Goal: Task Accomplishment & Management: Manage account settings

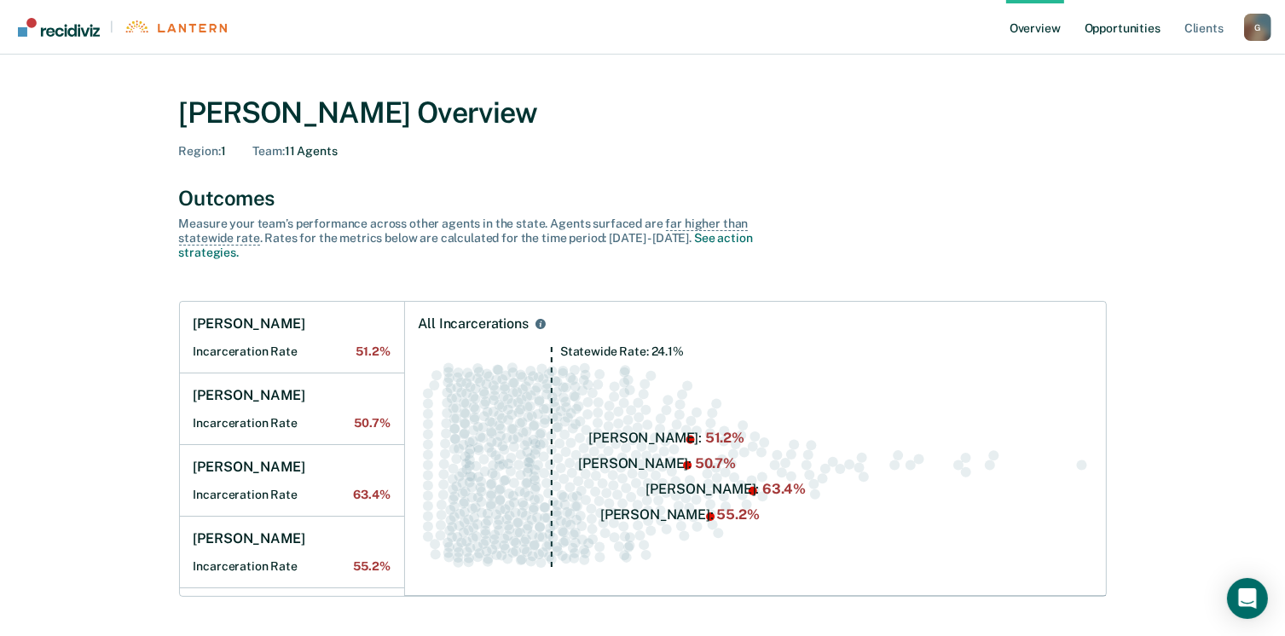
click at [1130, 32] on link "Opportunities" at bounding box center [1122, 27] width 83 height 55
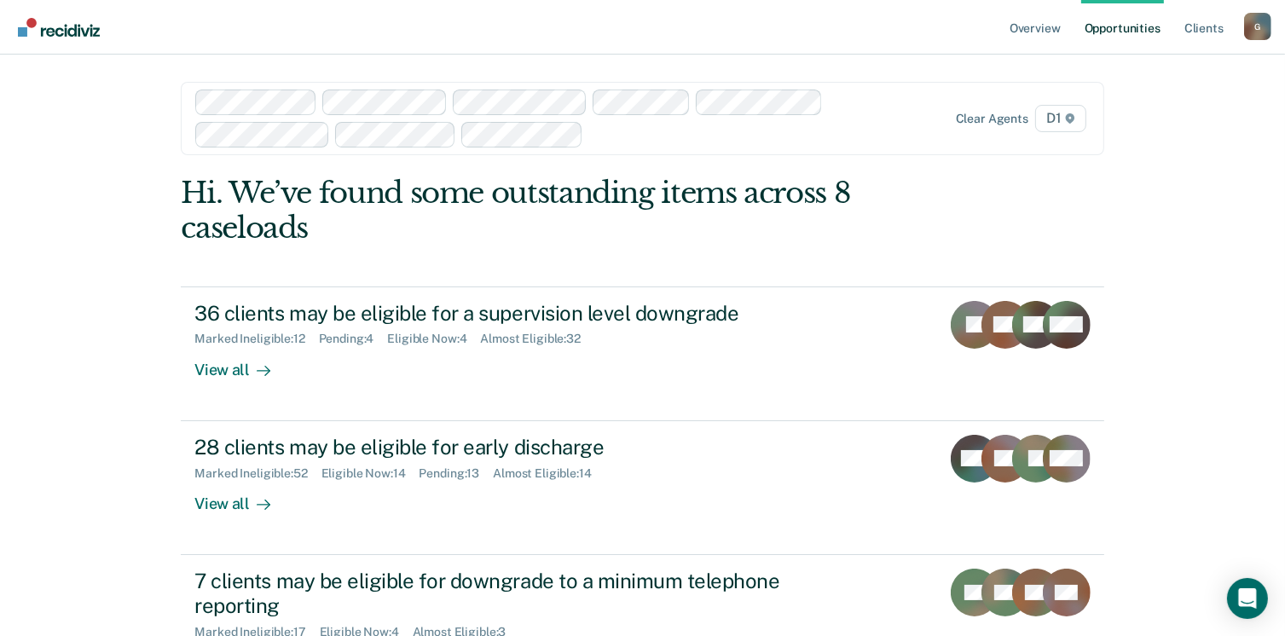
click at [568, 144] on div at bounding box center [508, 119] width 626 height 58
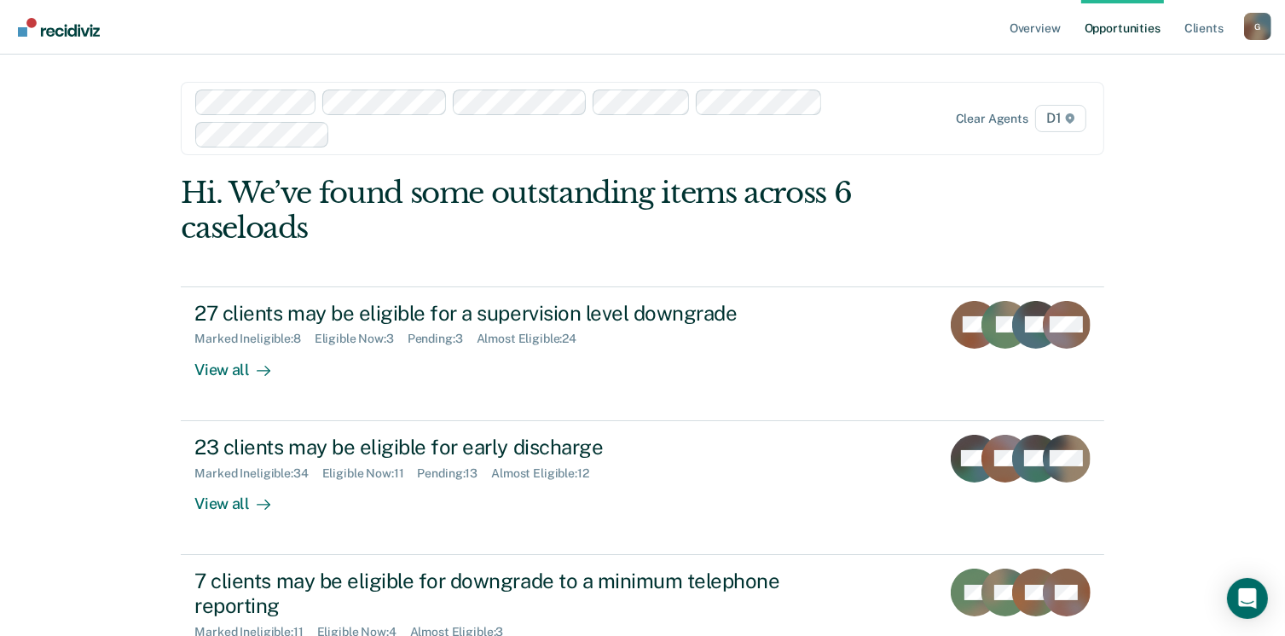
drag, startPoint x: 576, startPoint y: 144, endPoint x: 500, endPoint y: 132, distance: 76.8
click at [323, 137] on div at bounding box center [508, 119] width 626 height 58
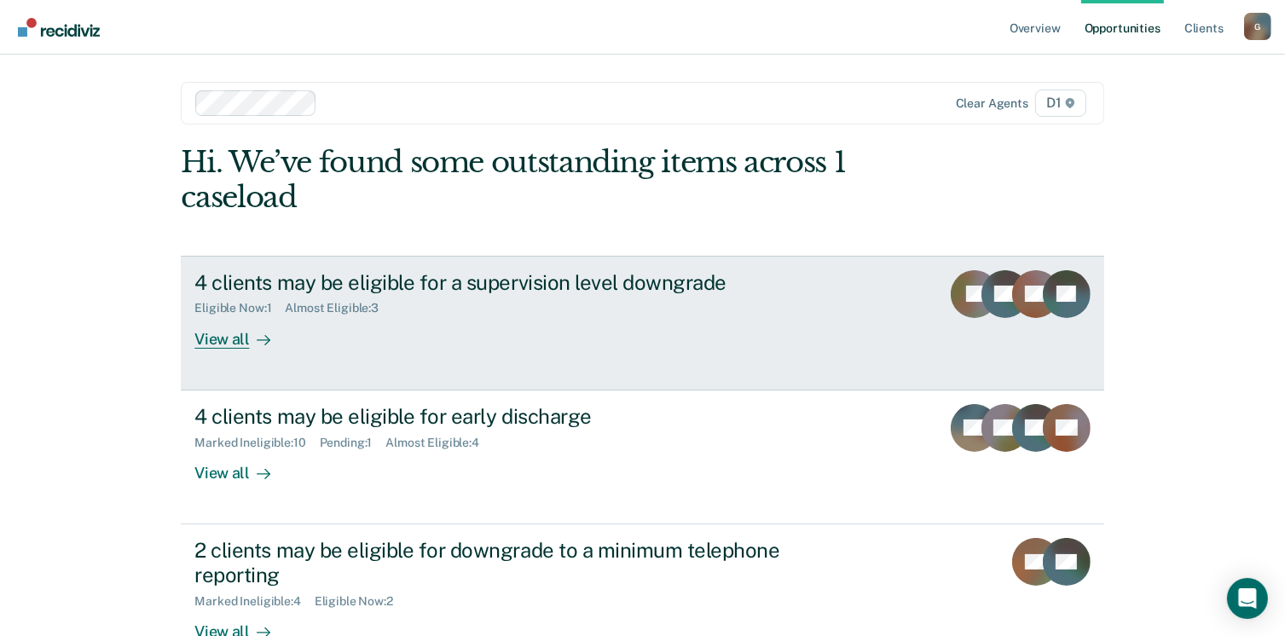
click at [215, 340] on div "View all" at bounding box center [241, 331] width 95 height 33
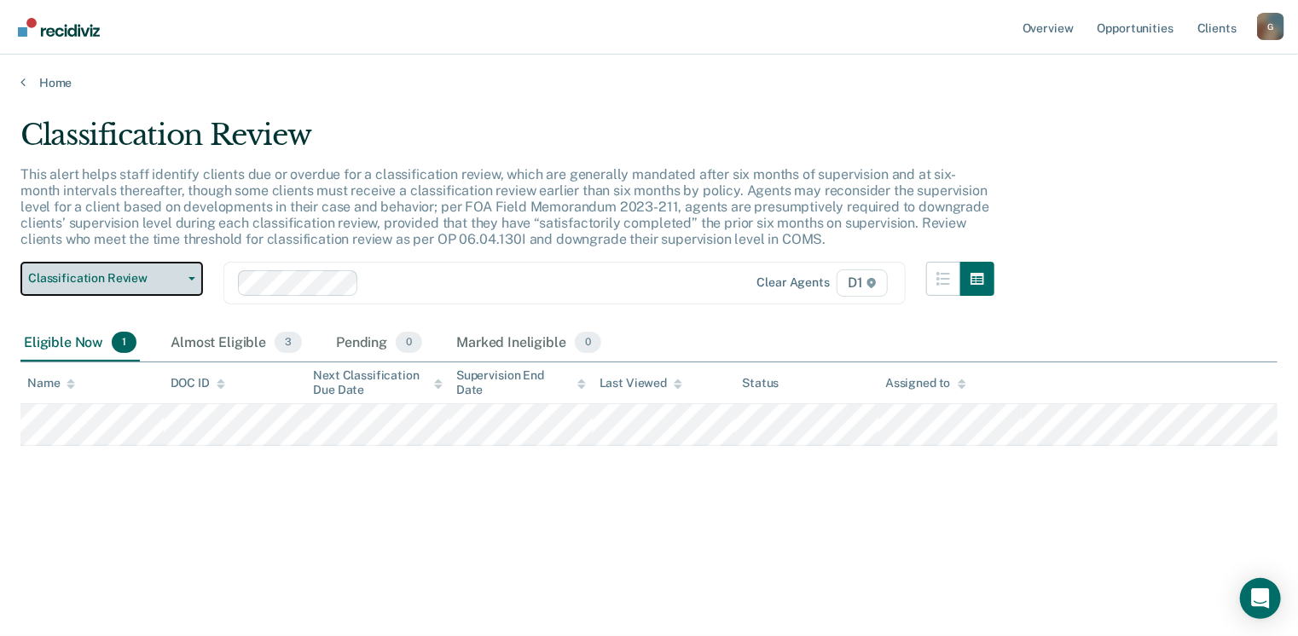
click at [189, 279] on icon "button" at bounding box center [191, 278] width 7 height 3
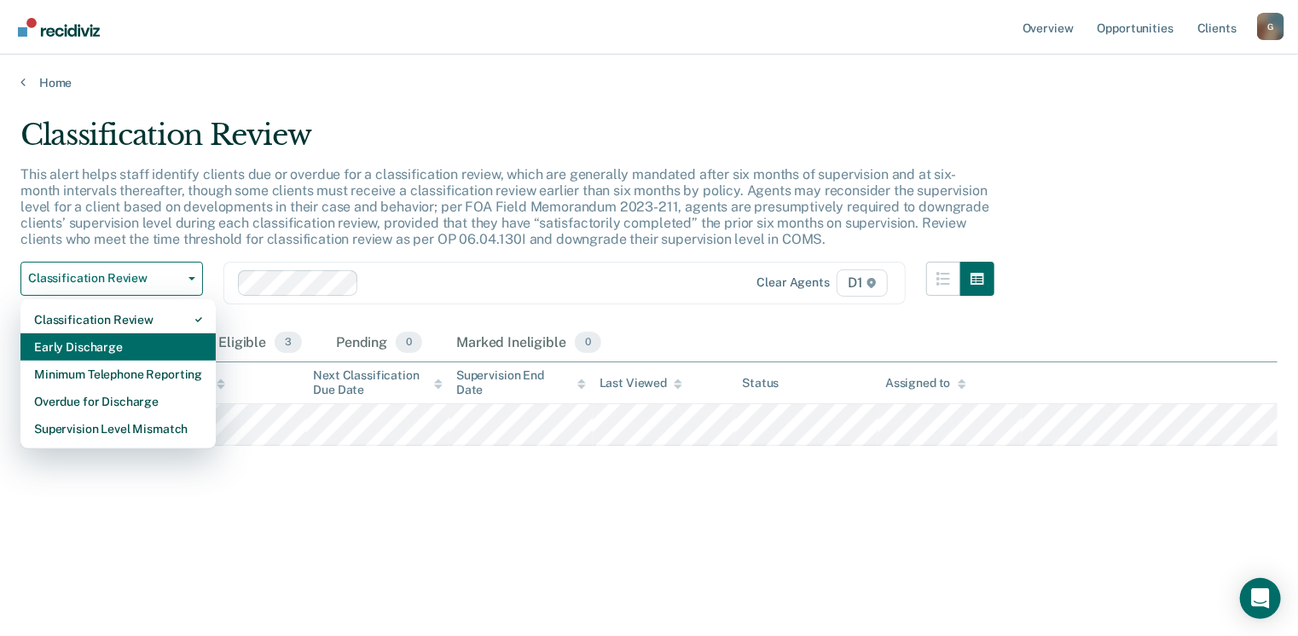
click at [113, 350] on div "Early Discharge" at bounding box center [118, 346] width 168 height 27
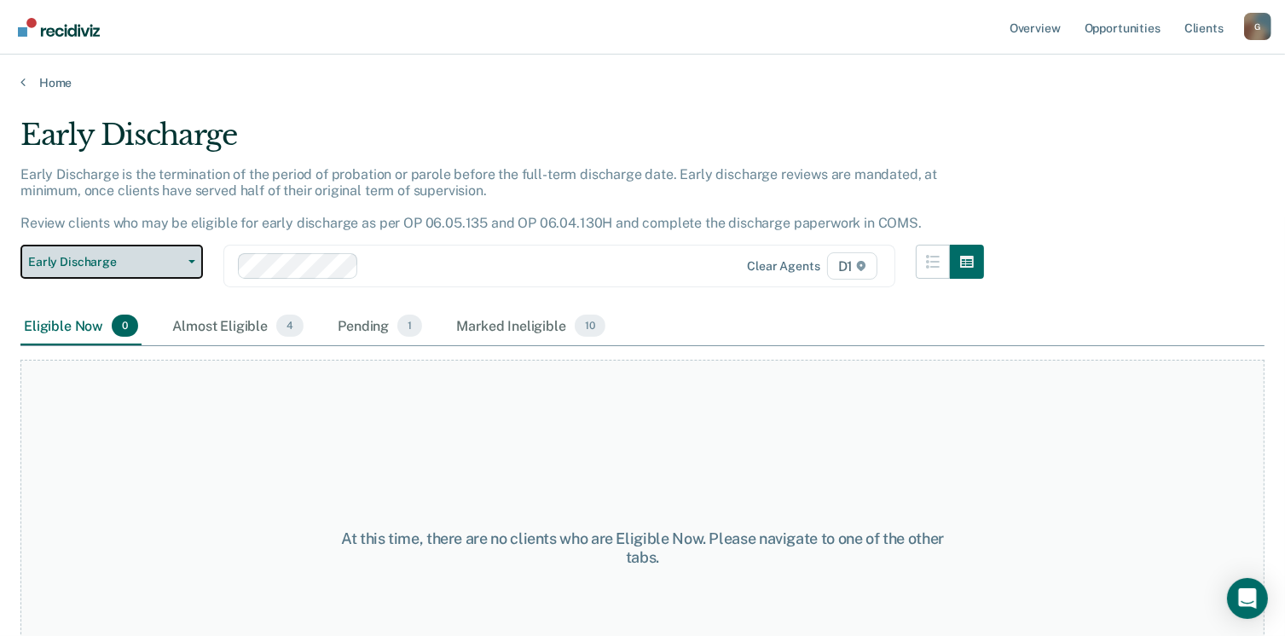
drag, startPoint x: 189, startPoint y: 260, endPoint x: 177, endPoint y: 279, distance: 22.2
click at [189, 263] on icon "button" at bounding box center [191, 261] width 7 height 3
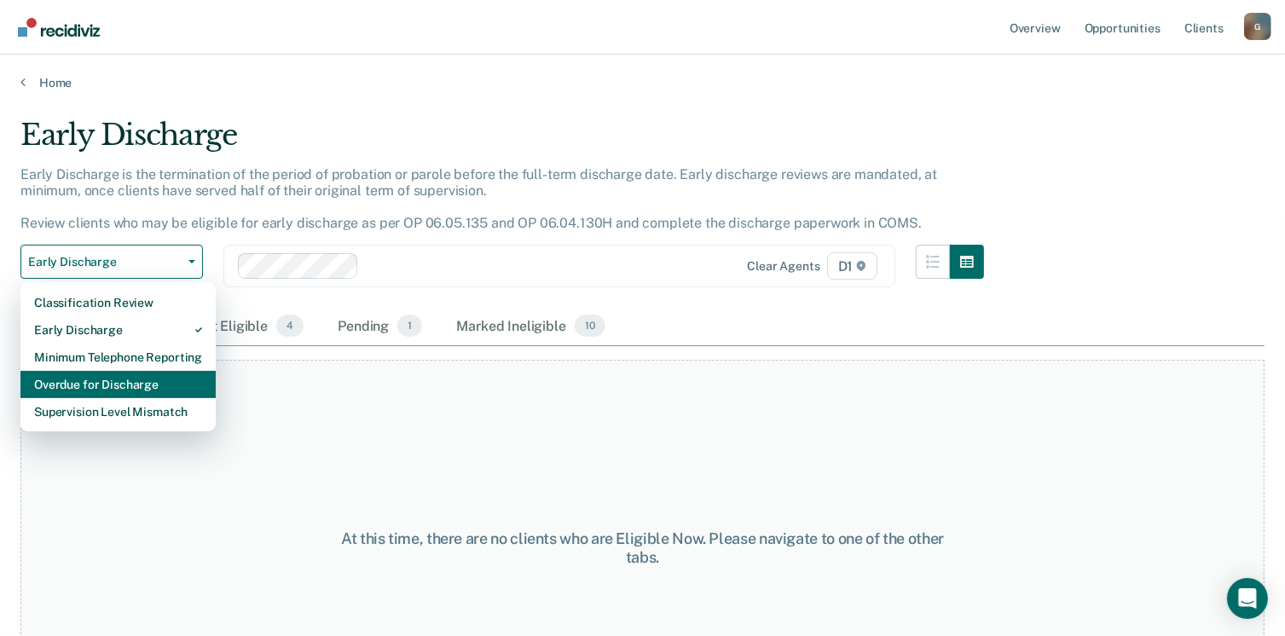
click at [119, 387] on div "Overdue for Discharge" at bounding box center [118, 384] width 168 height 27
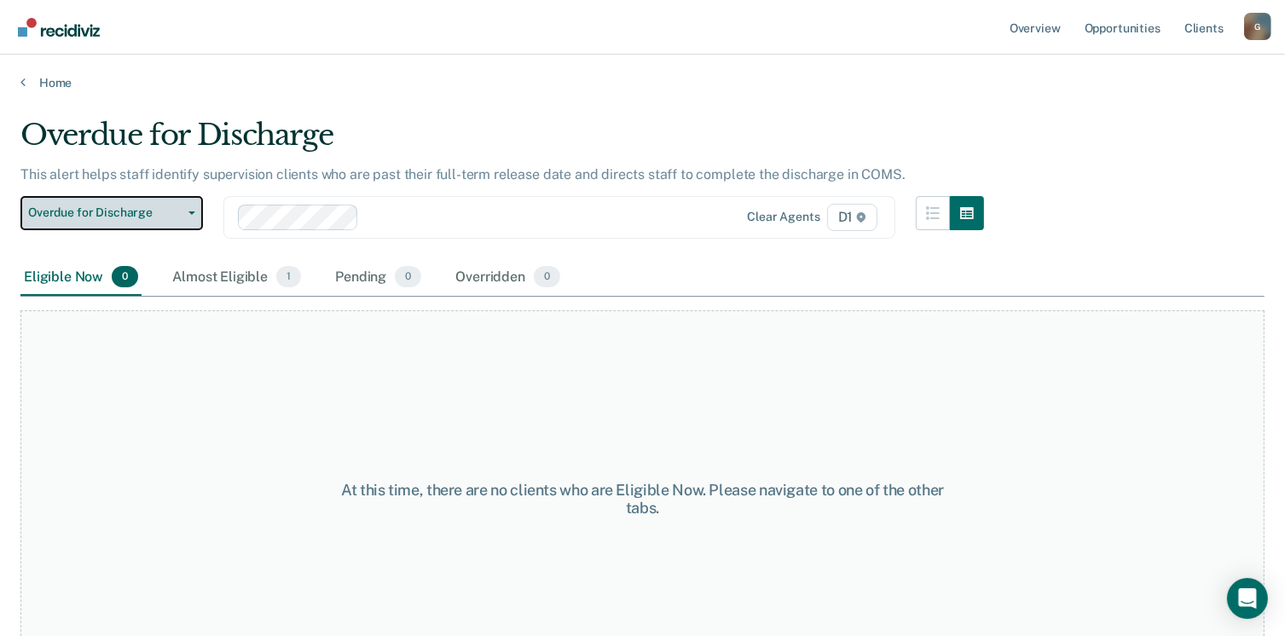
drag, startPoint x: 188, startPoint y: 211, endPoint x: 173, endPoint y: 235, distance: 27.9
click at [188, 217] on button "Overdue for Discharge" at bounding box center [111, 213] width 182 height 34
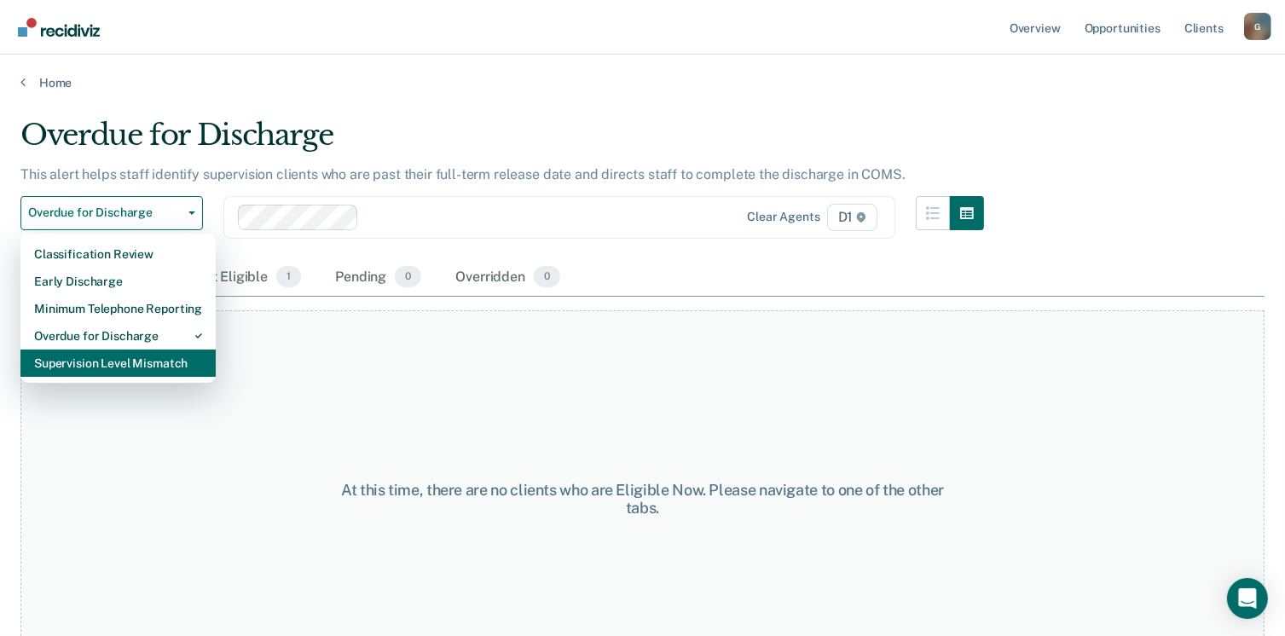
drag, startPoint x: 124, startPoint y: 365, endPoint x: 147, endPoint y: 361, distance: 23.3
click at [129, 363] on div "Supervision Level Mismatch" at bounding box center [118, 363] width 168 height 27
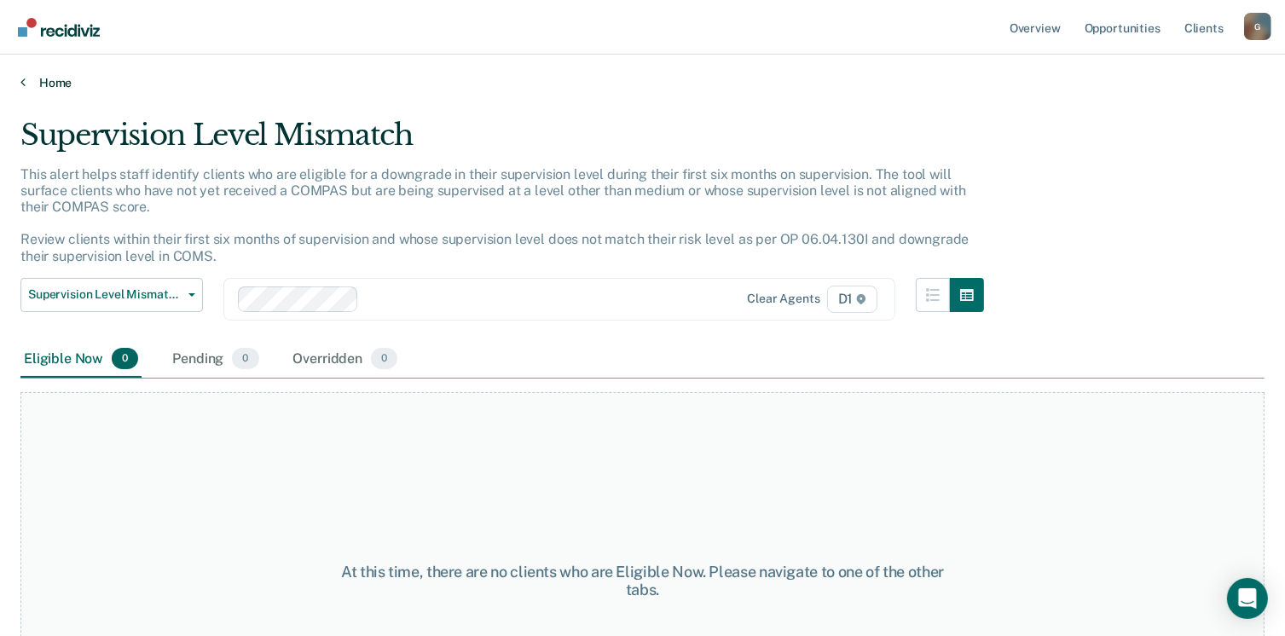
click at [39, 78] on link "Home" at bounding box center [642, 82] width 1244 height 15
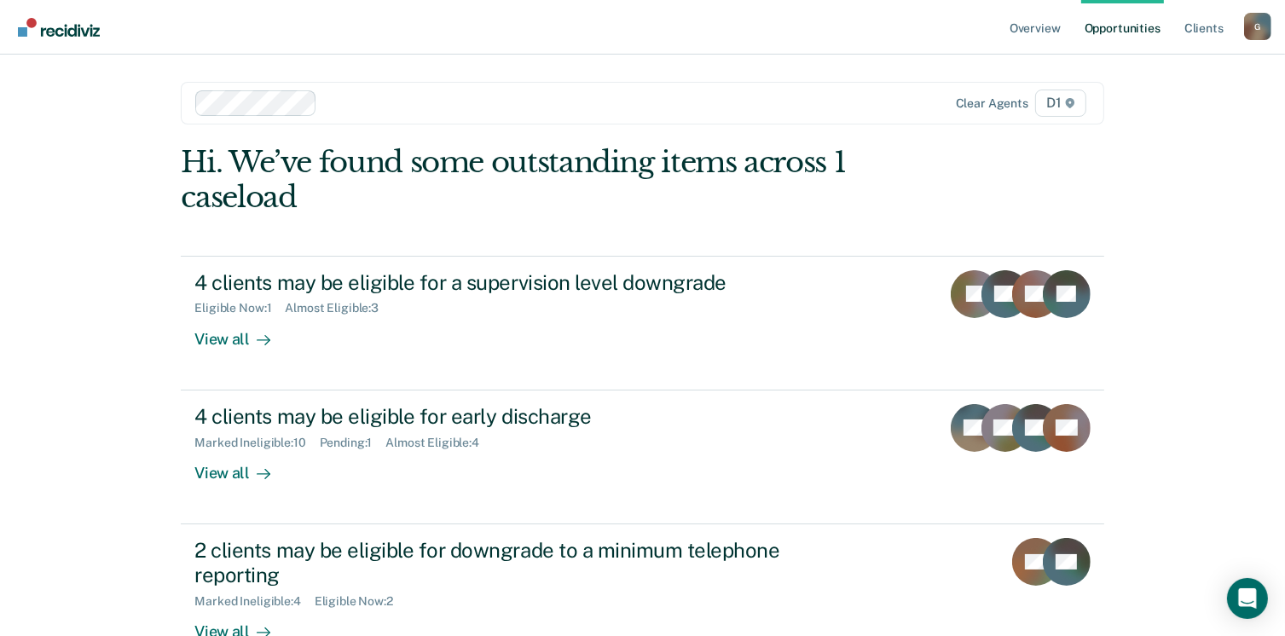
click at [321, 106] on div at bounding box center [508, 103] width 626 height 26
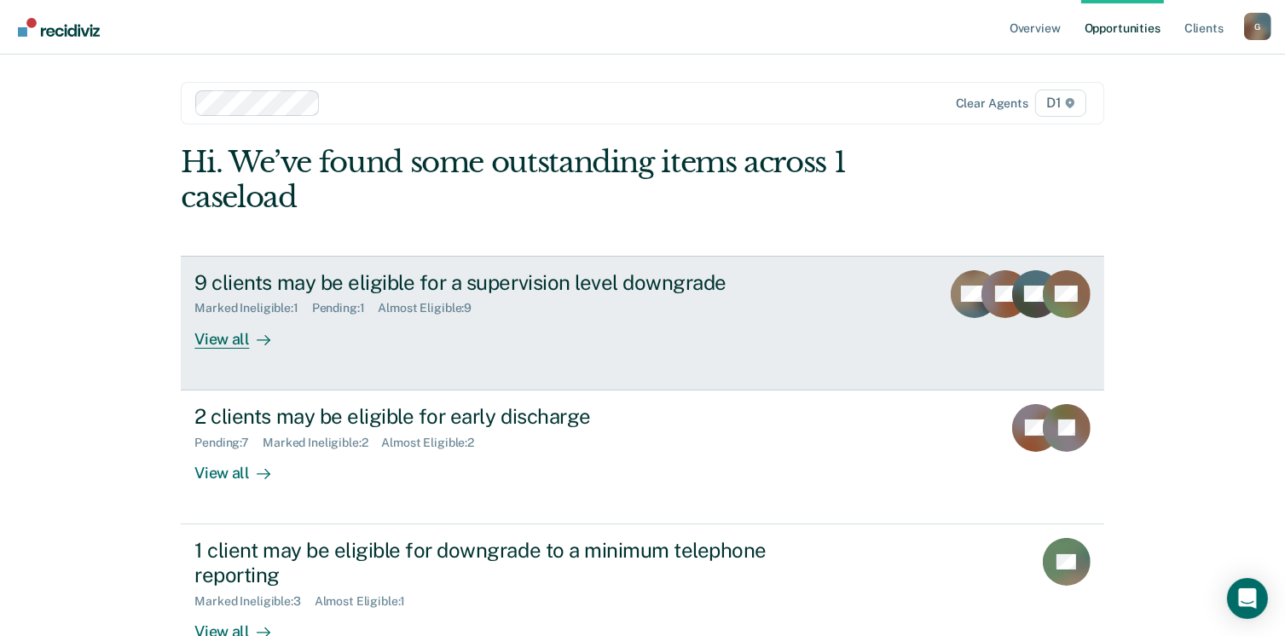
click at [214, 335] on div "View all" at bounding box center [241, 331] width 95 height 33
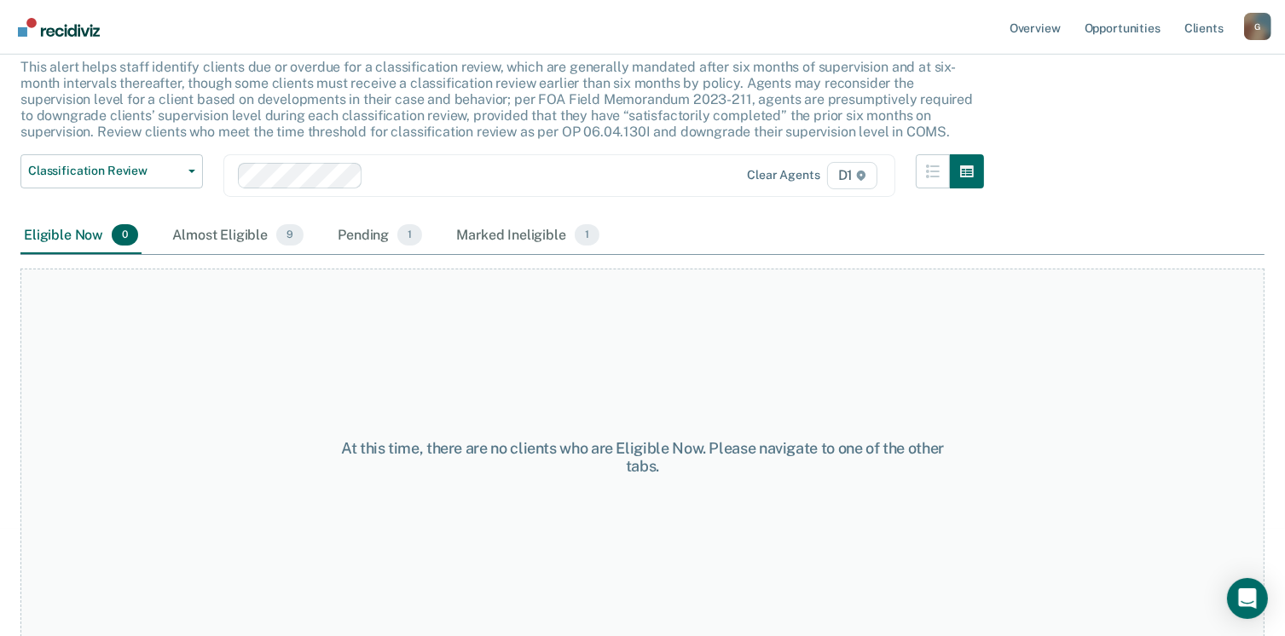
scroll to position [115, 0]
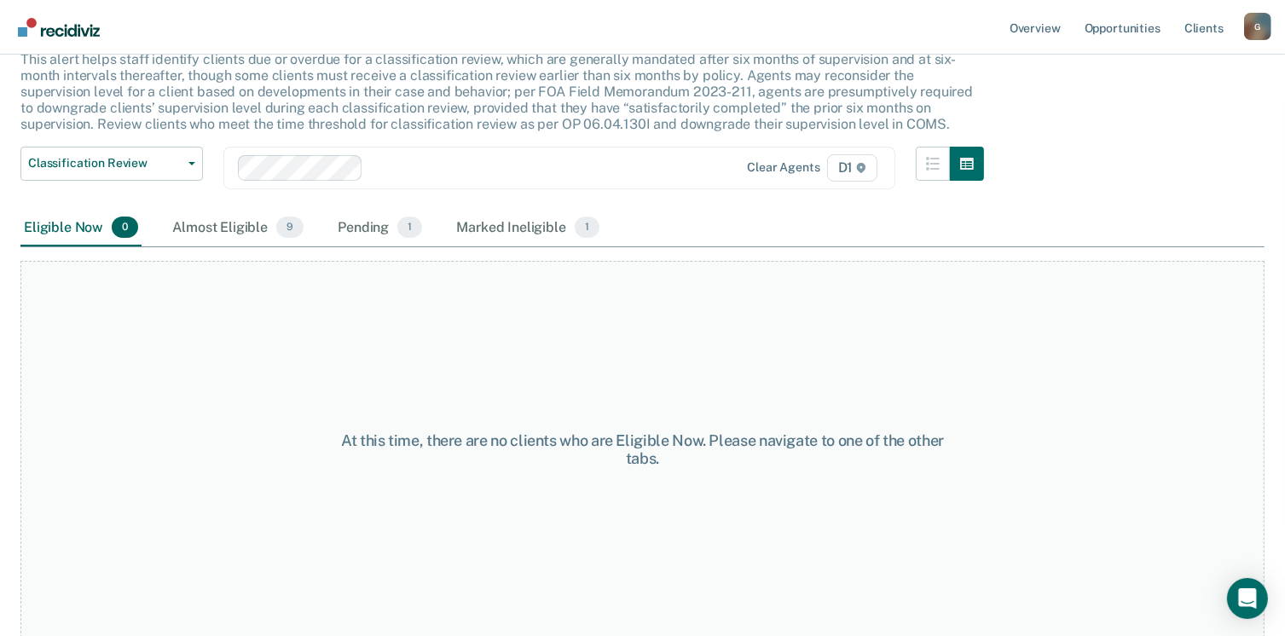
click at [575, 226] on span "1" at bounding box center [587, 228] width 25 height 22
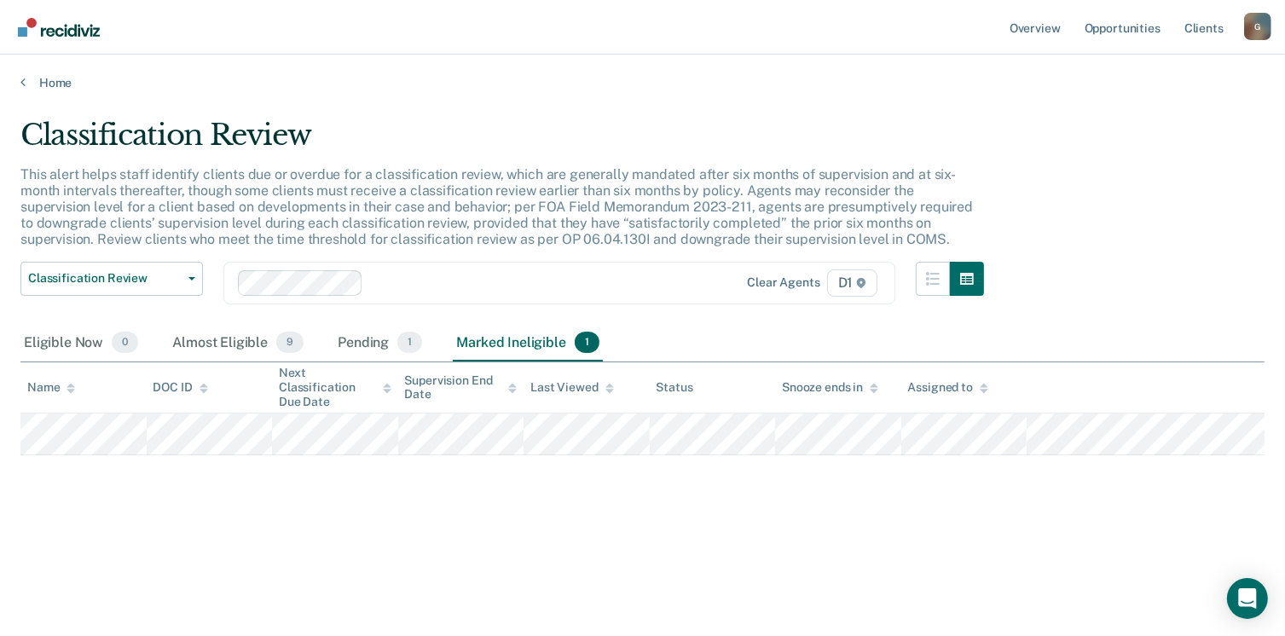
scroll to position [0, 0]
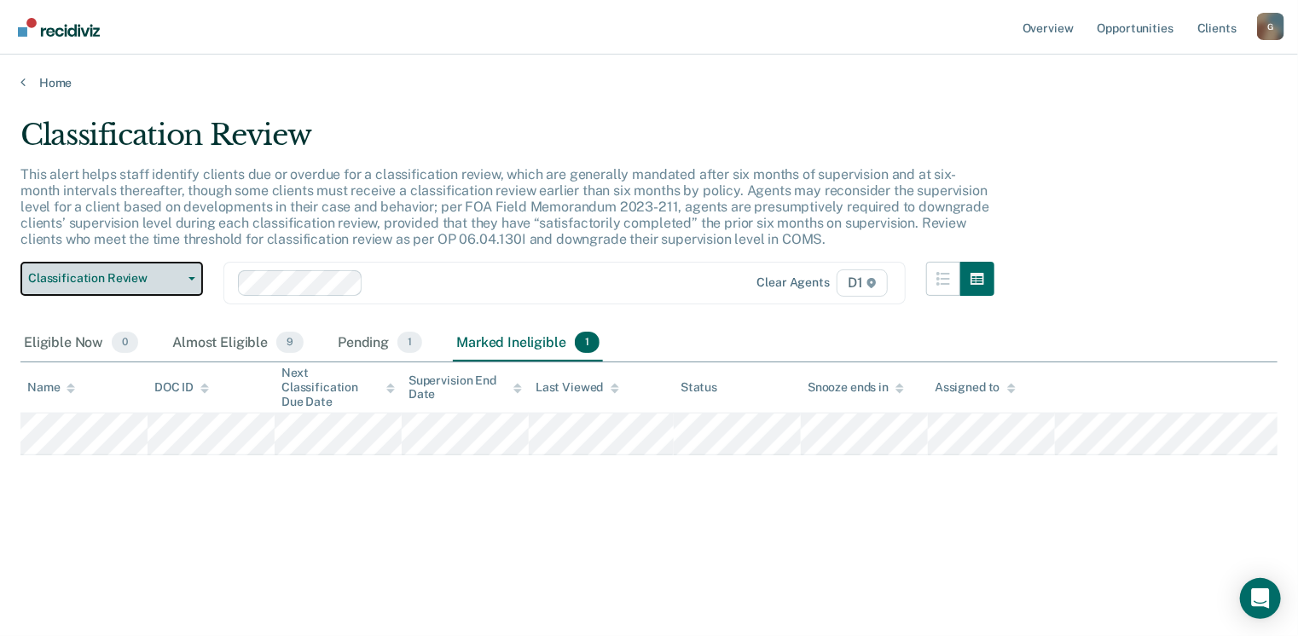
click at [194, 277] on icon "button" at bounding box center [191, 278] width 7 height 3
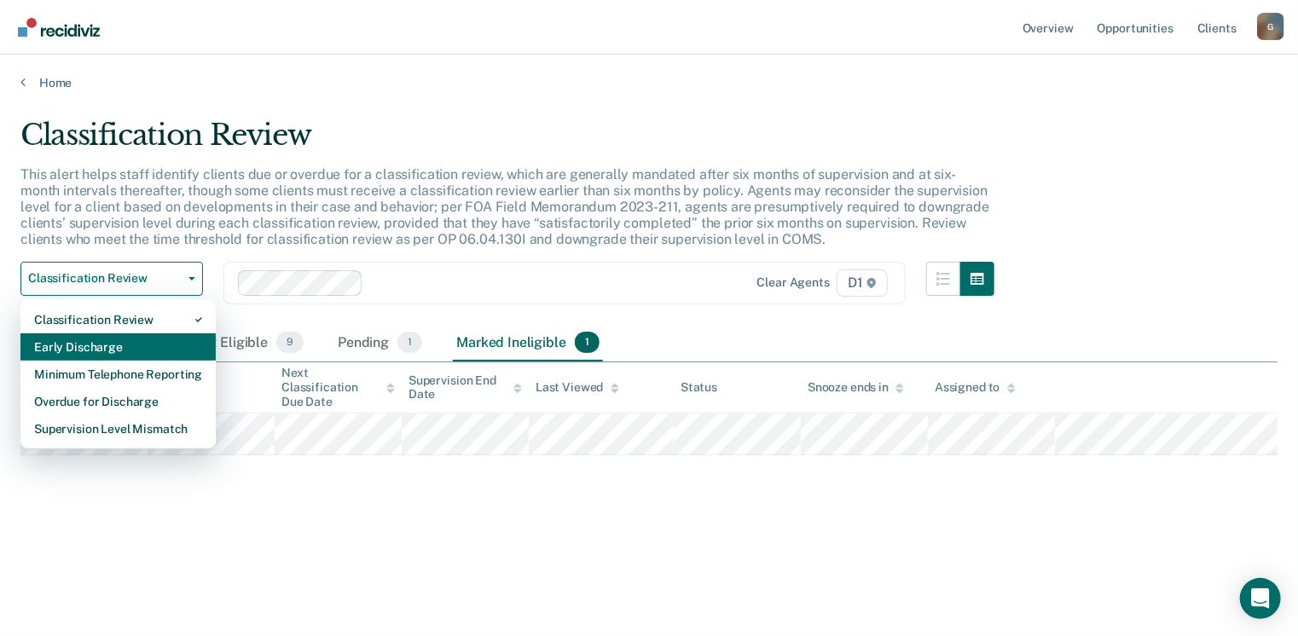
click at [116, 356] on div "Early Discharge" at bounding box center [118, 346] width 168 height 27
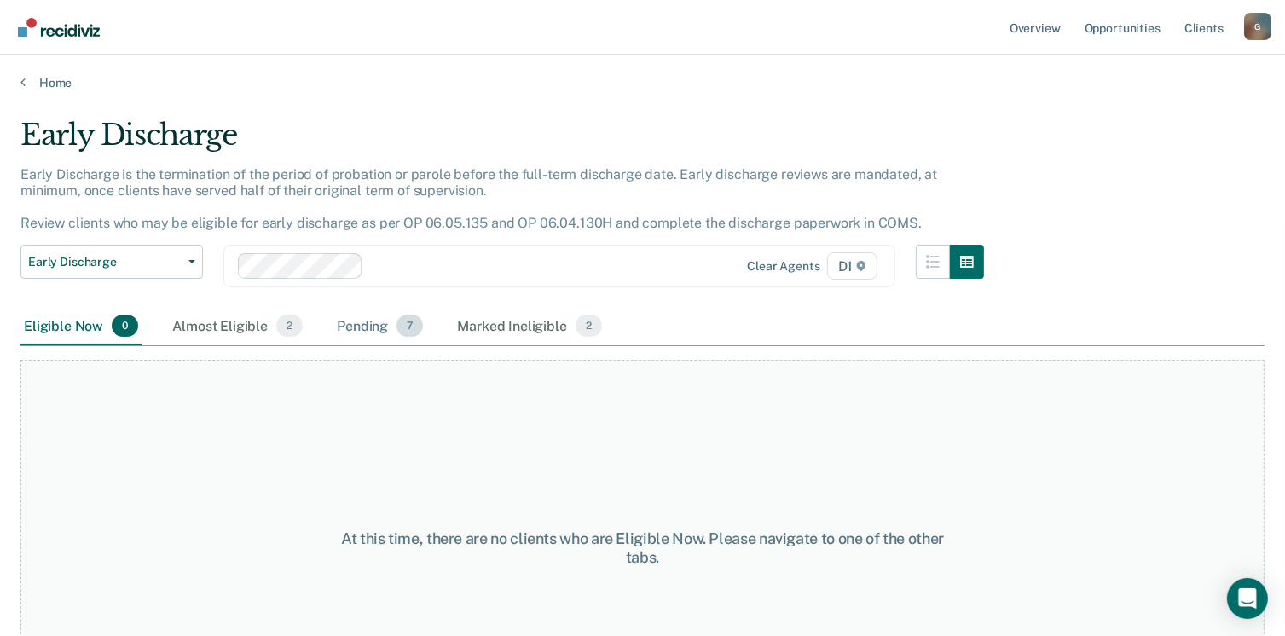
click at [403, 327] on span "7" at bounding box center [409, 326] width 26 height 22
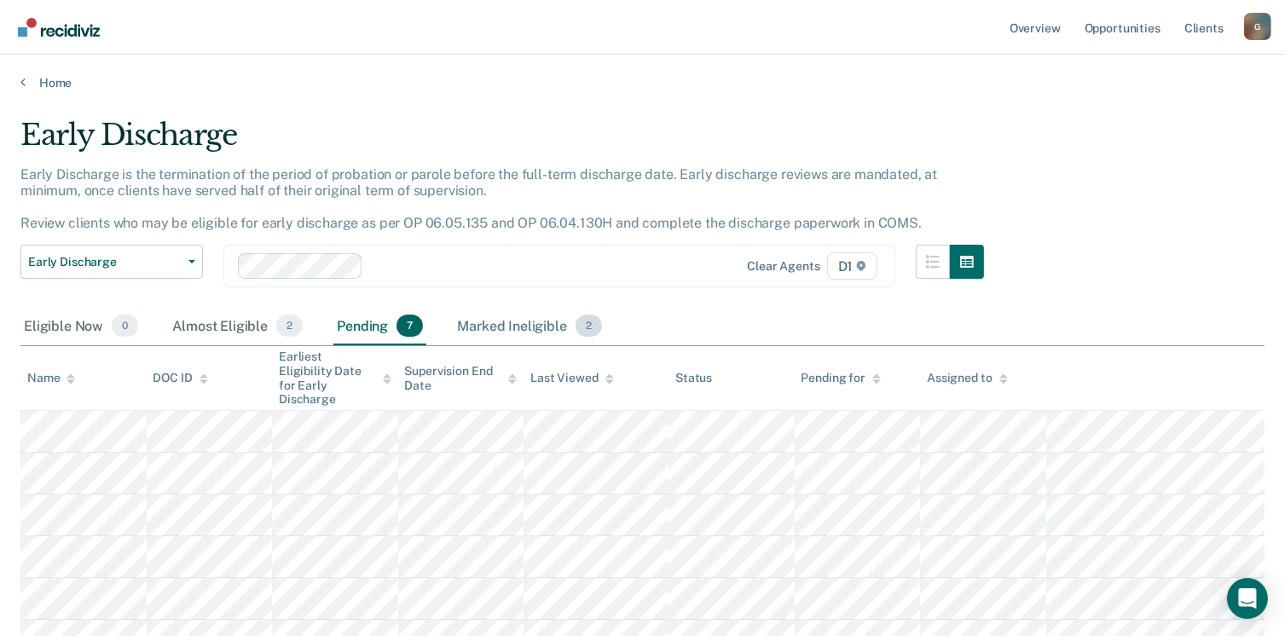
click at [580, 330] on span "2" at bounding box center [588, 326] width 26 height 22
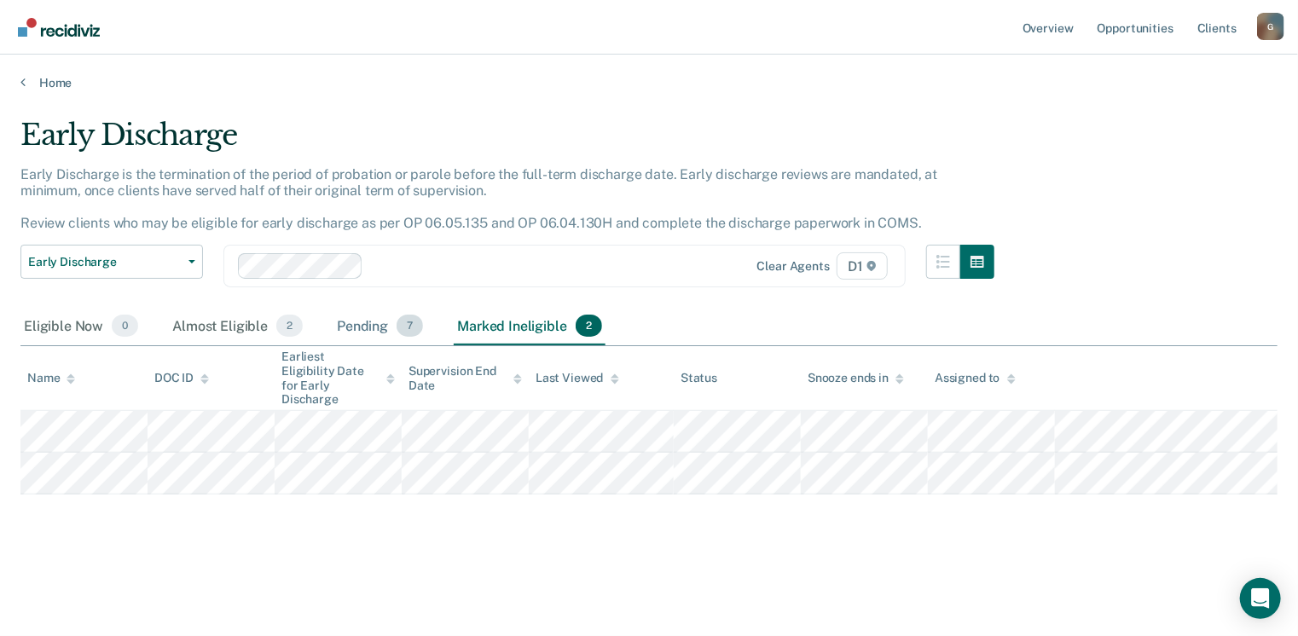
click at [408, 321] on span "7" at bounding box center [409, 326] width 26 height 22
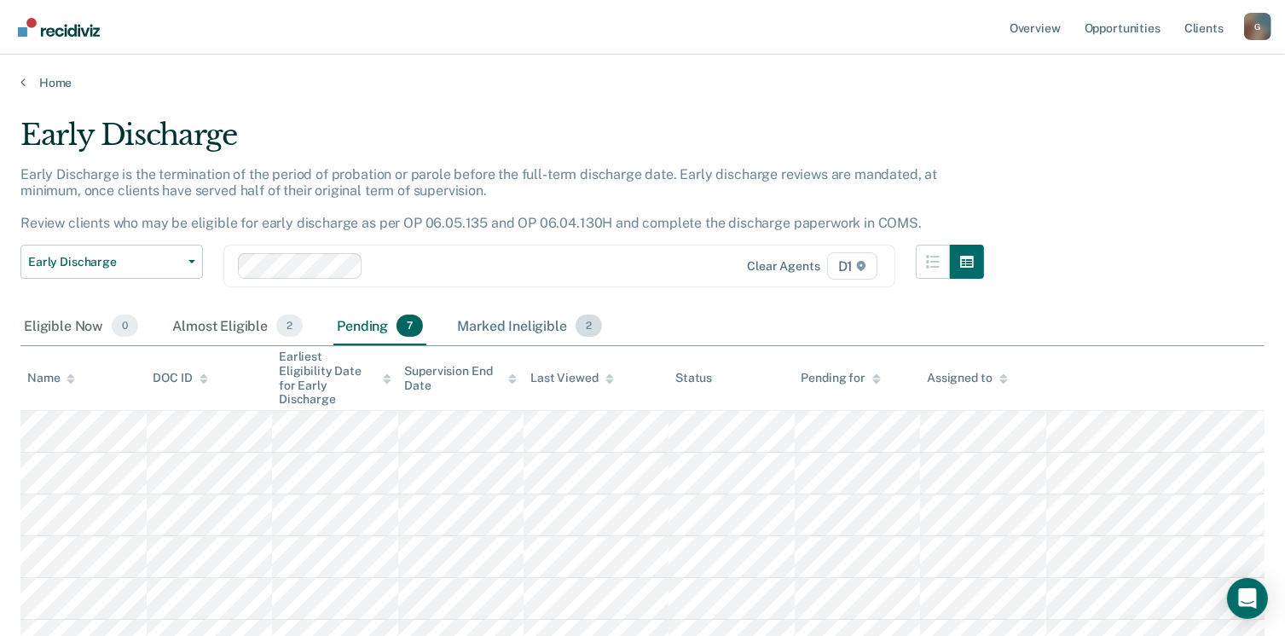
click at [583, 321] on span "2" at bounding box center [588, 326] width 26 height 22
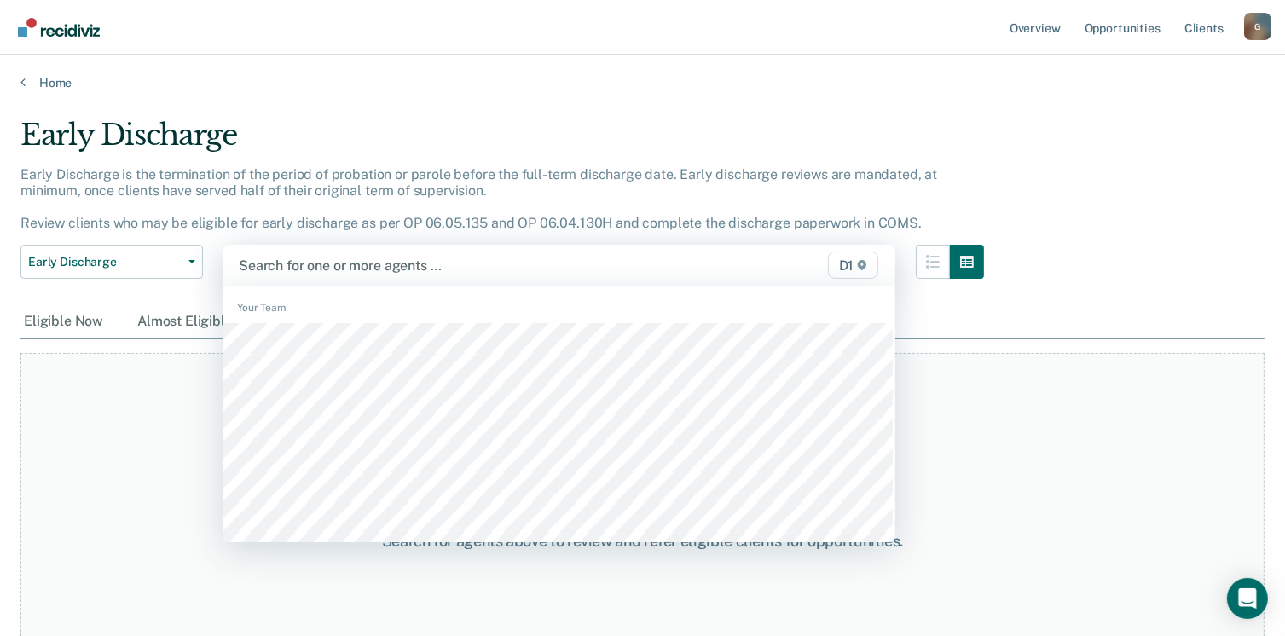
click at [863, 267] on span "D1" at bounding box center [853, 264] width 51 height 27
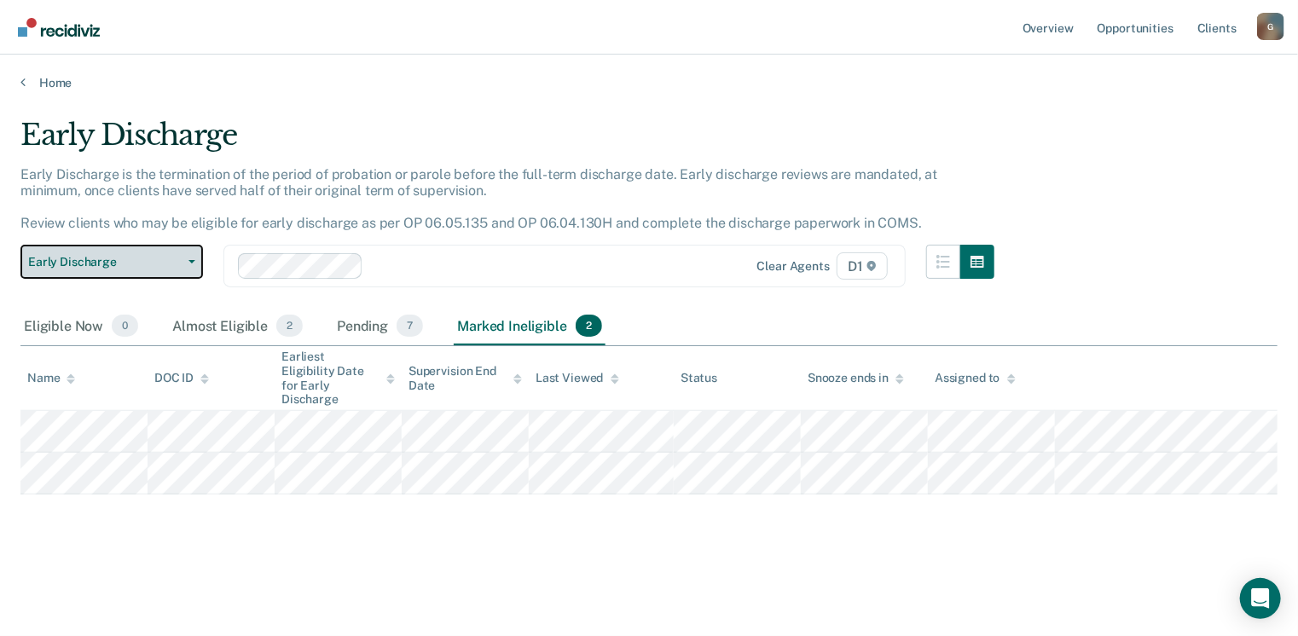
click at [189, 263] on button "Early Discharge" at bounding box center [111, 262] width 182 height 34
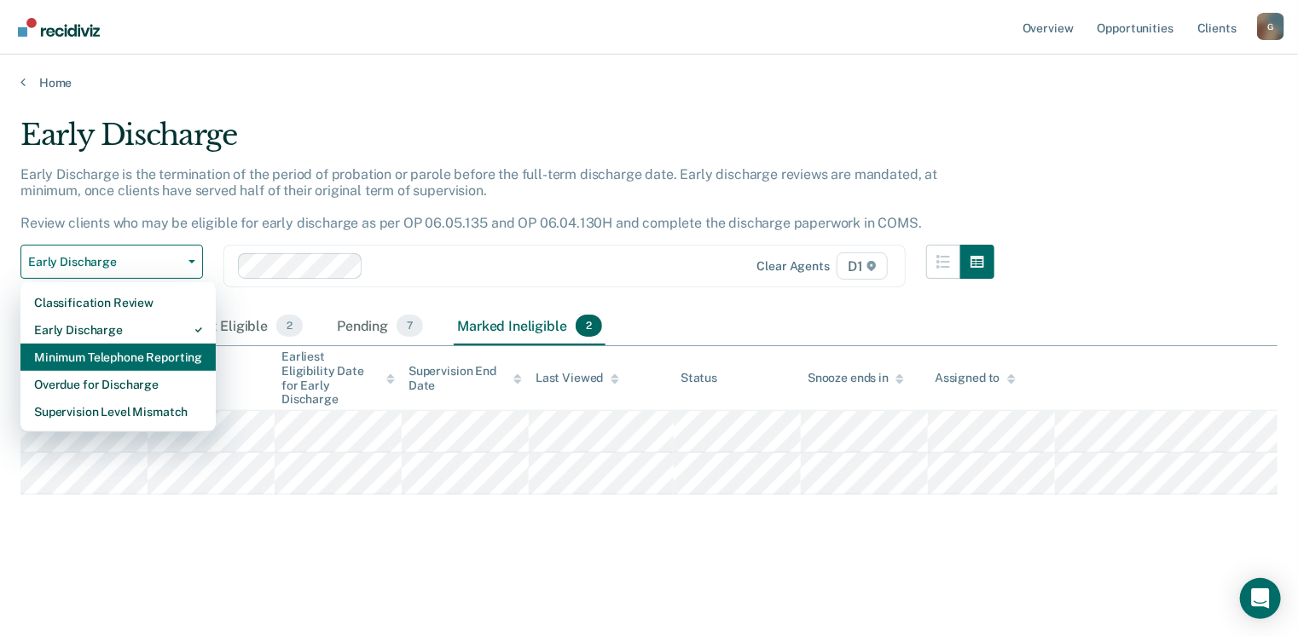
click at [134, 353] on div "Minimum Telephone Reporting" at bounding box center [118, 357] width 168 height 27
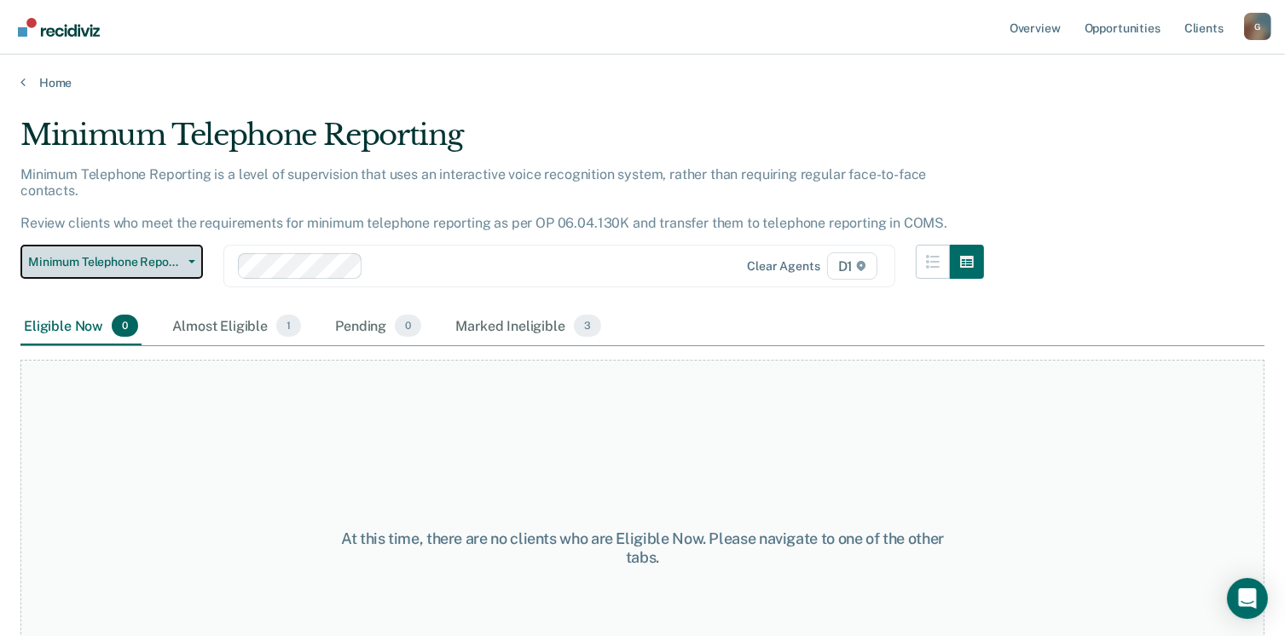
click at [194, 245] on button "Minimum Telephone Reporting" at bounding box center [111, 262] width 182 height 34
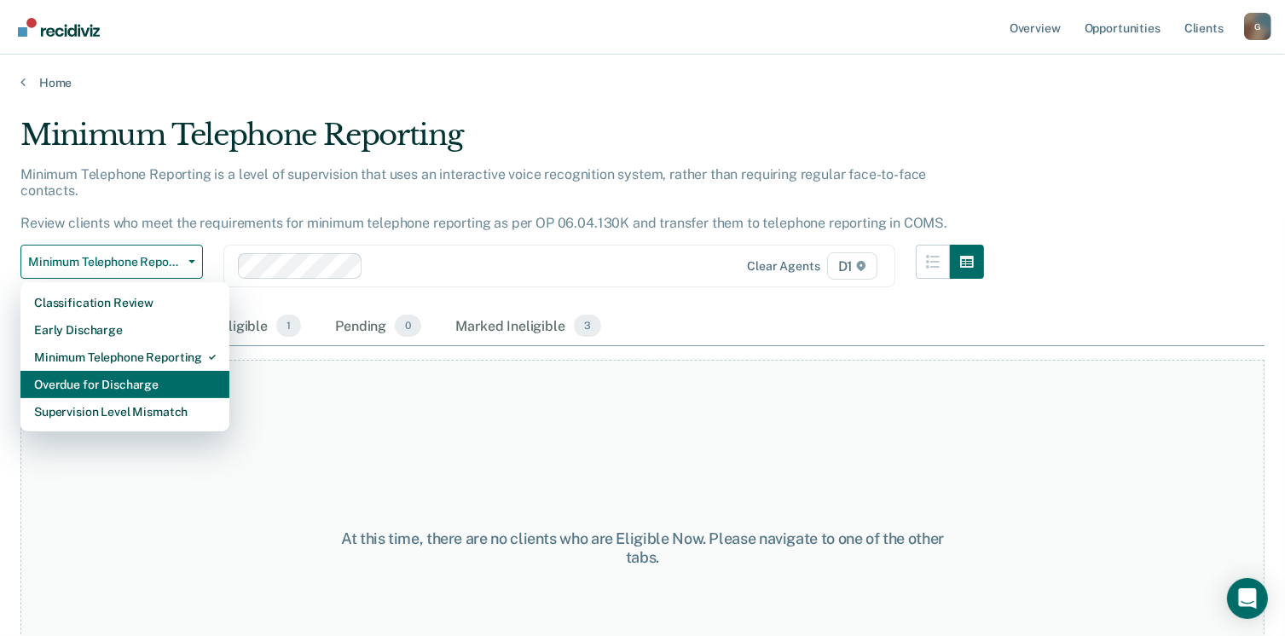
click at [136, 371] on div "Overdue for Discharge" at bounding box center [125, 384] width 182 height 27
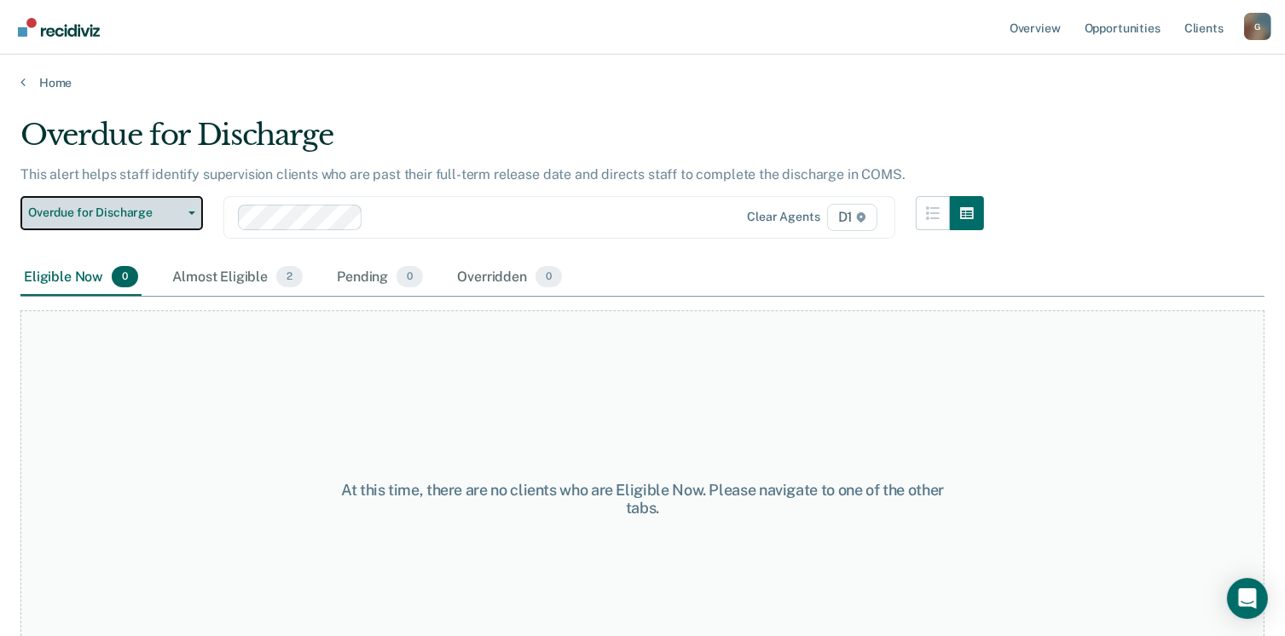
drag, startPoint x: 189, startPoint y: 214, endPoint x: 183, endPoint y: 240, distance: 26.3
click at [190, 218] on button "Overdue for Discharge" at bounding box center [111, 213] width 182 height 34
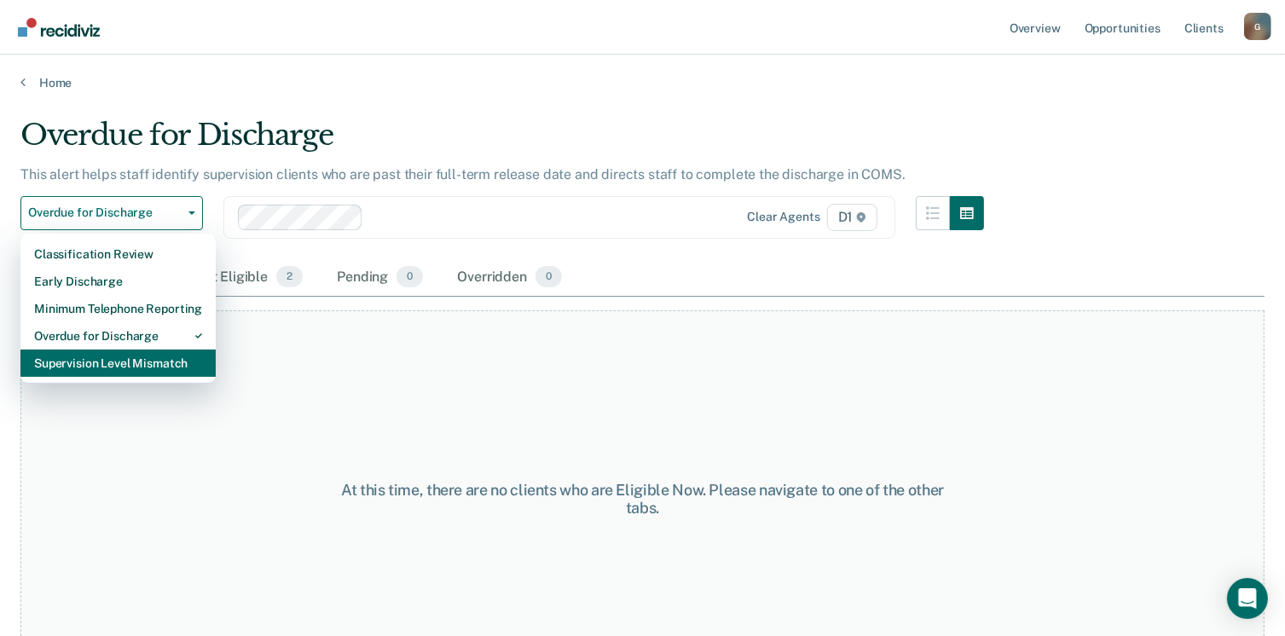
click at [133, 364] on div "Supervision Level Mismatch" at bounding box center [118, 363] width 168 height 27
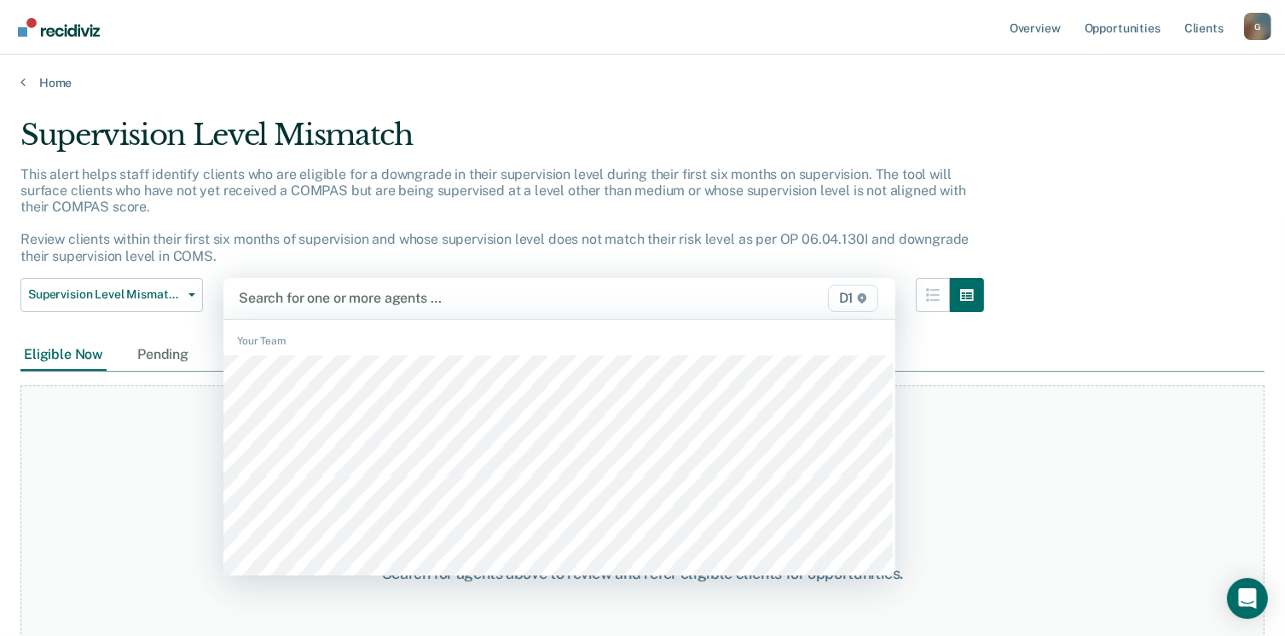
drag, startPoint x: 859, startPoint y: 297, endPoint x: 849, endPoint y: 299, distance: 10.5
click at [858, 296] on span "D1" at bounding box center [853, 298] width 51 height 27
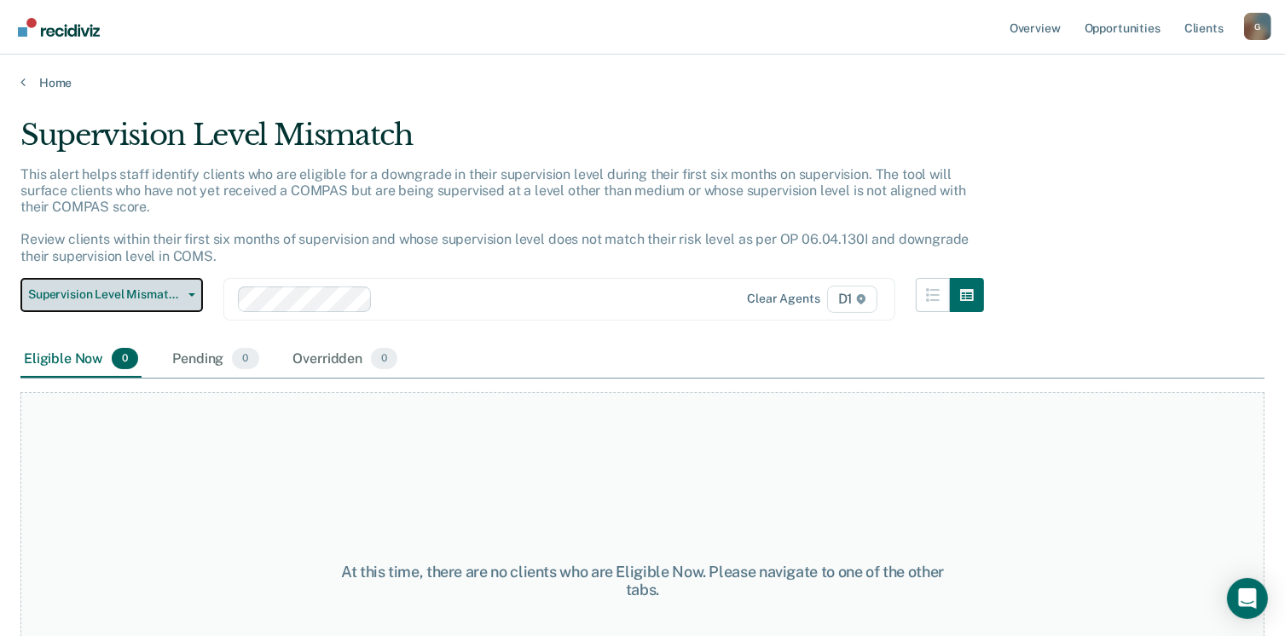
click at [194, 294] on icon "button" at bounding box center [191, 294] width 7 height 3
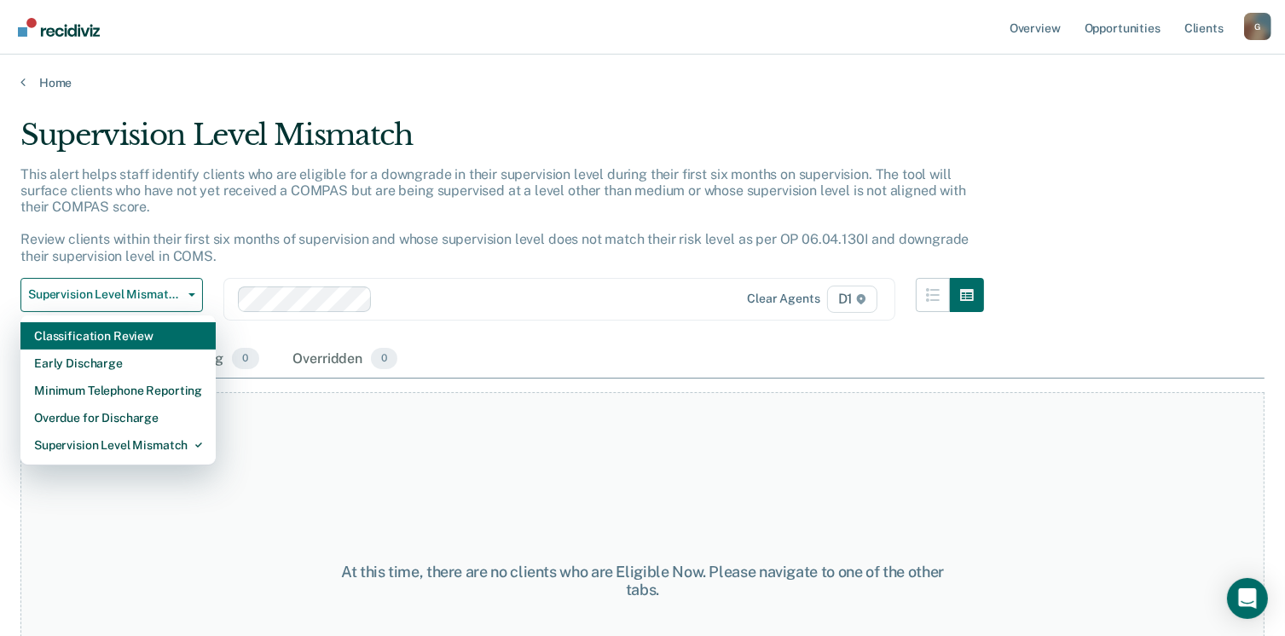
click at [159, 332] on div "Classification Review" at bounding box center [118, 335] width 168 height 27
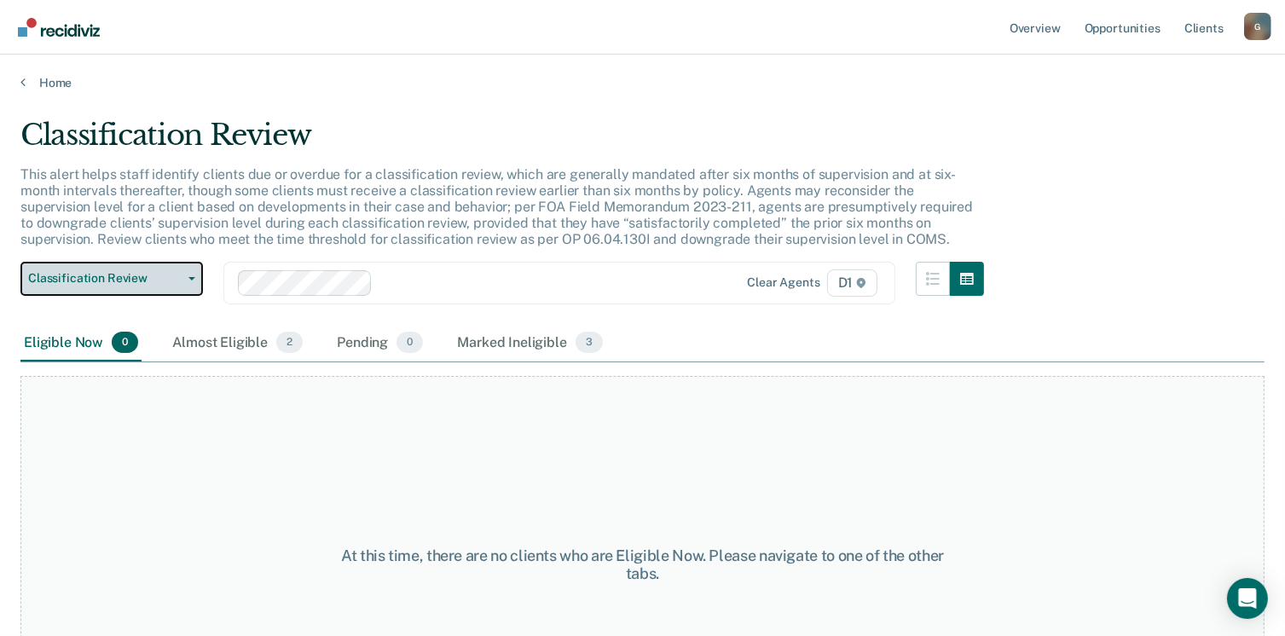
drag, startPoint x: 188, startPoint y: 274, endPoint x: 181, endPoint y: 285, distance: 13.0
click at [188, 274] on button "Classification Review" at bounding box center [111, 279] width 182 height 34
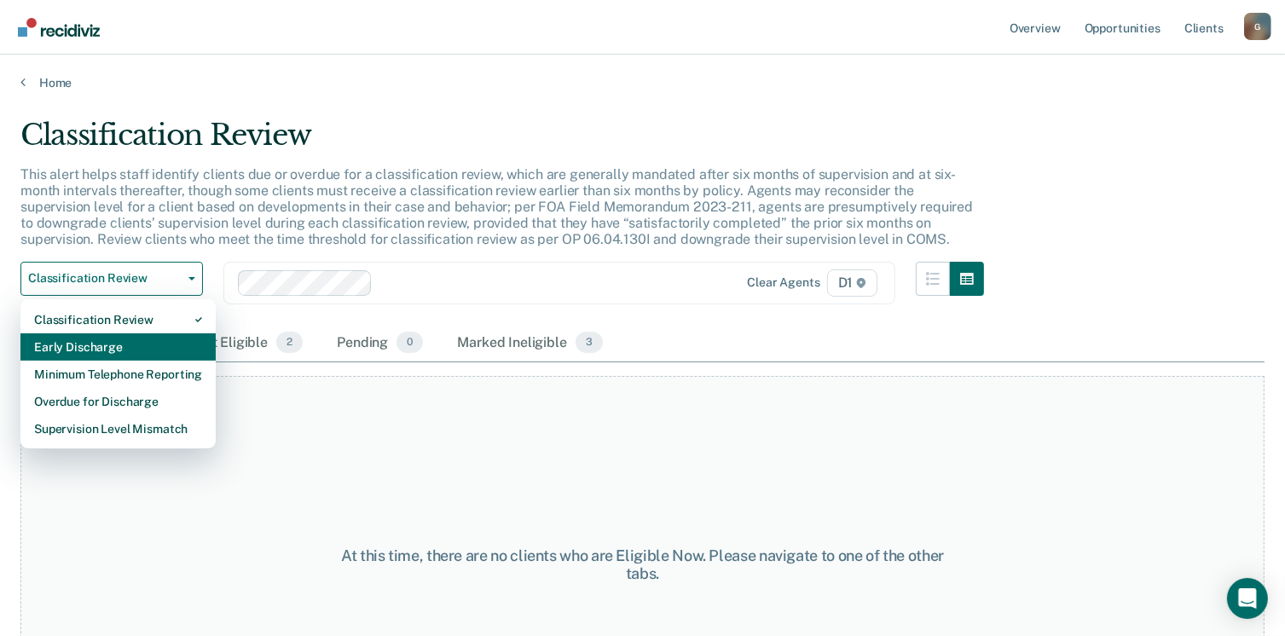
click at [127, 341] on div "Early Discharge" at bounding box center [118, 346] width 168 height 27
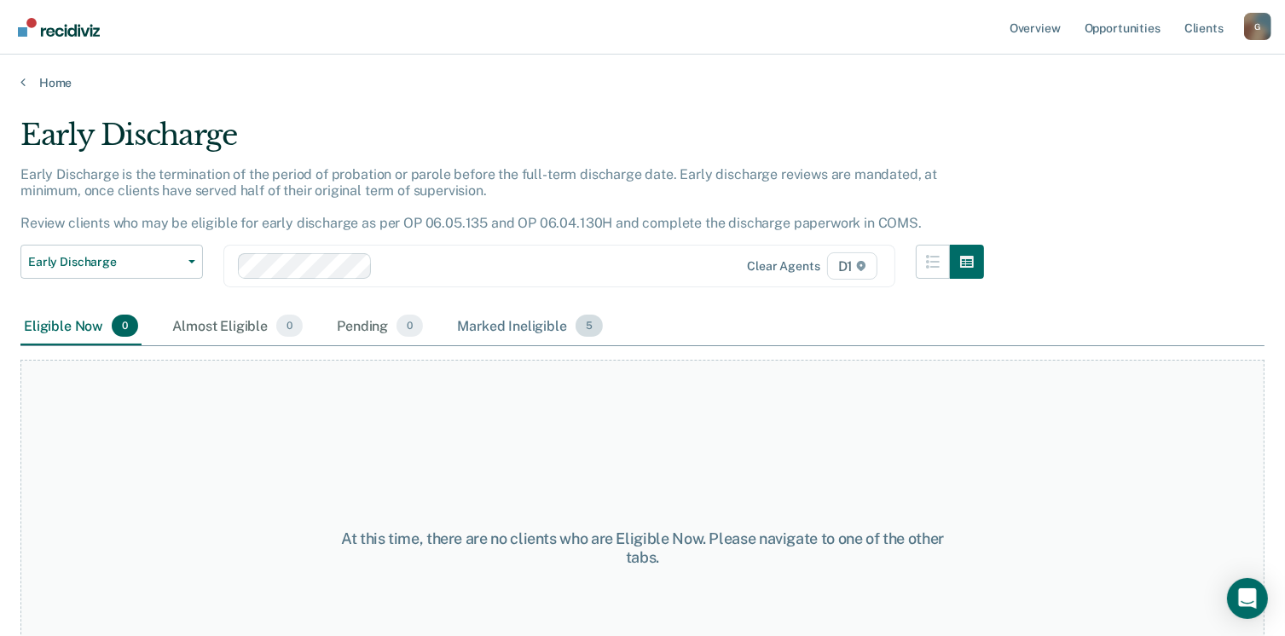
drag, startPoint x: 579, startPoint y: 321, endPoint x: 583, endPoint y: 332, distance: 11.1
click at [579, 321] on span "5" at bounding box center [588, 326] width 27 height 22
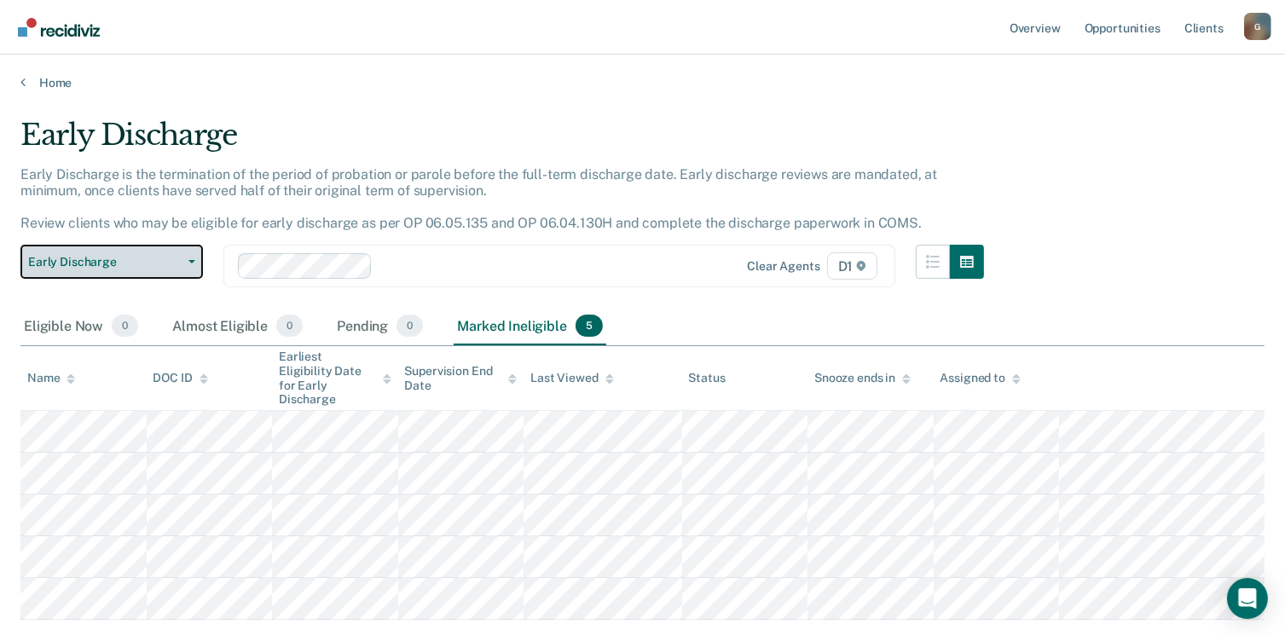
click at [194, 260] on icon "button" at bounding box center [191, 261] width 7 height 3
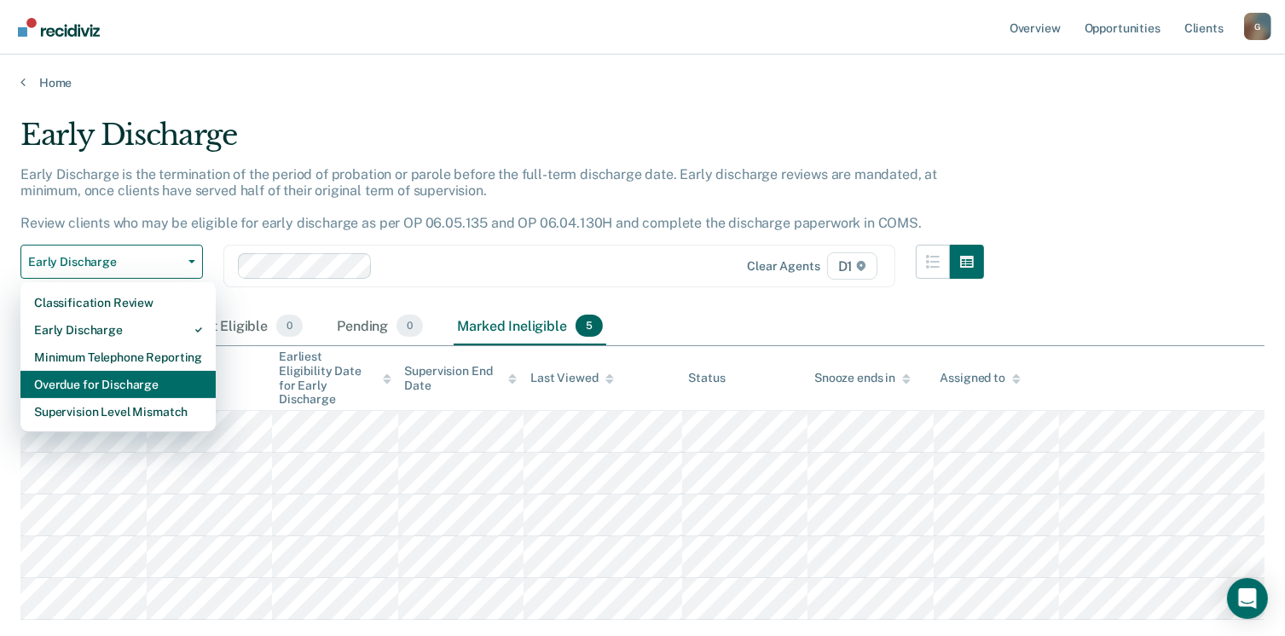
click at [129, 379] on div "Overdue for Discharge" at bounding box center [118, 384] width 168 height 27
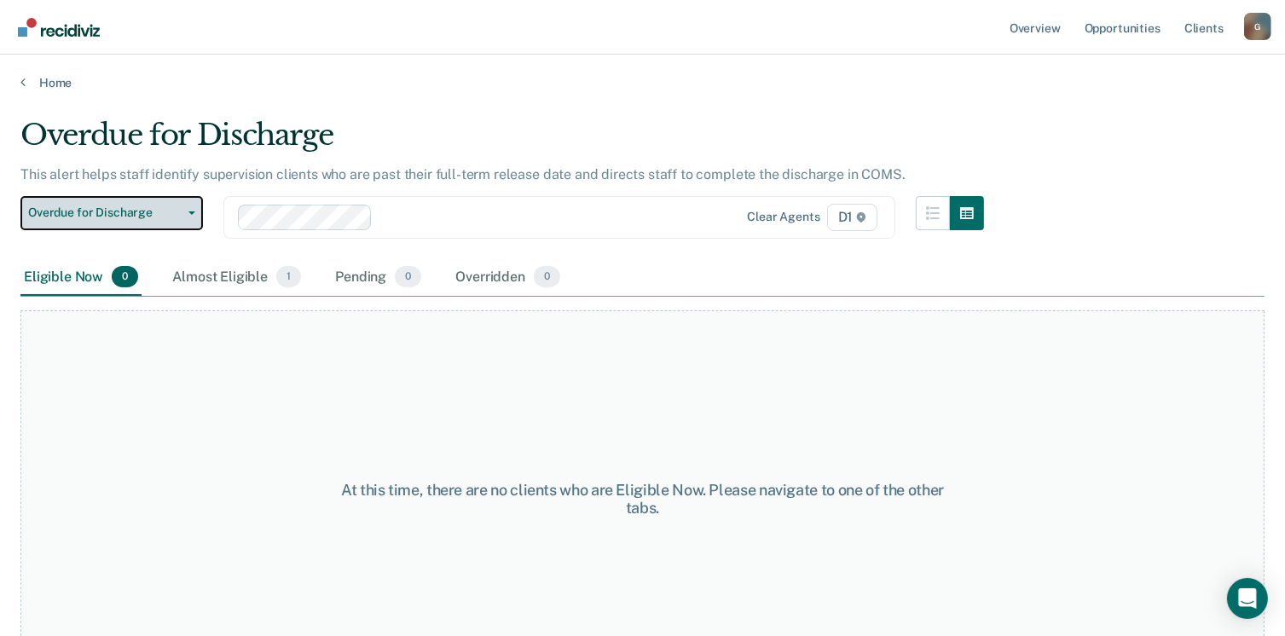
click at [190, 216] on button "Overdue for Discharge" at bounding box center [111, 213] width 182 height 34
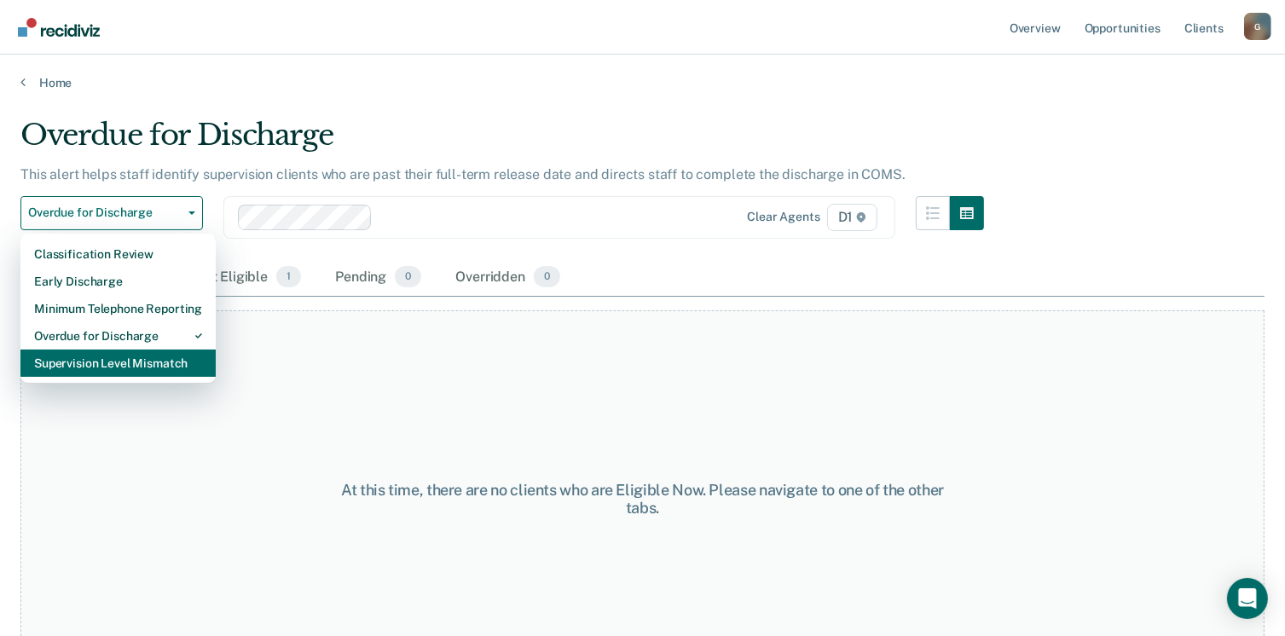
drag, startPoint x: 130, startPoint y: 357, endPoint x: 136, endPoint y: 348, distance: 11.1
click at [132, 356] on div "Supervision Level Mismatch" at bounding box center [118, 363] width 168 height 27
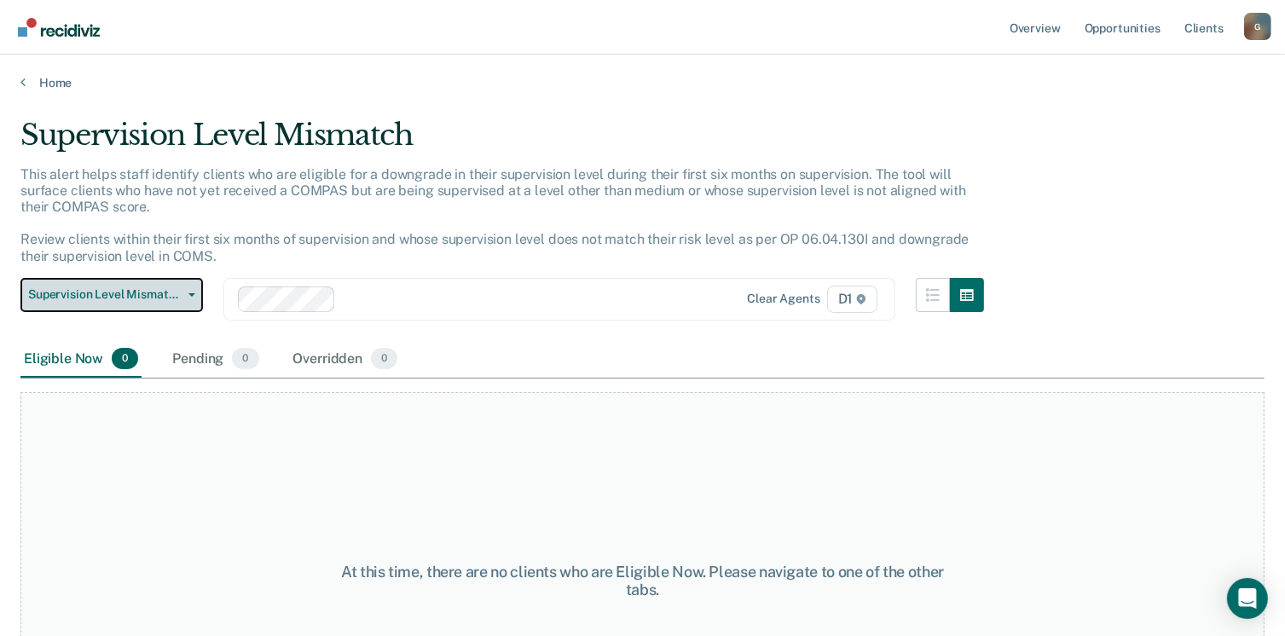
click at [188, 294] on icon "button" at bounding box center [191, 294] width 7 height 3
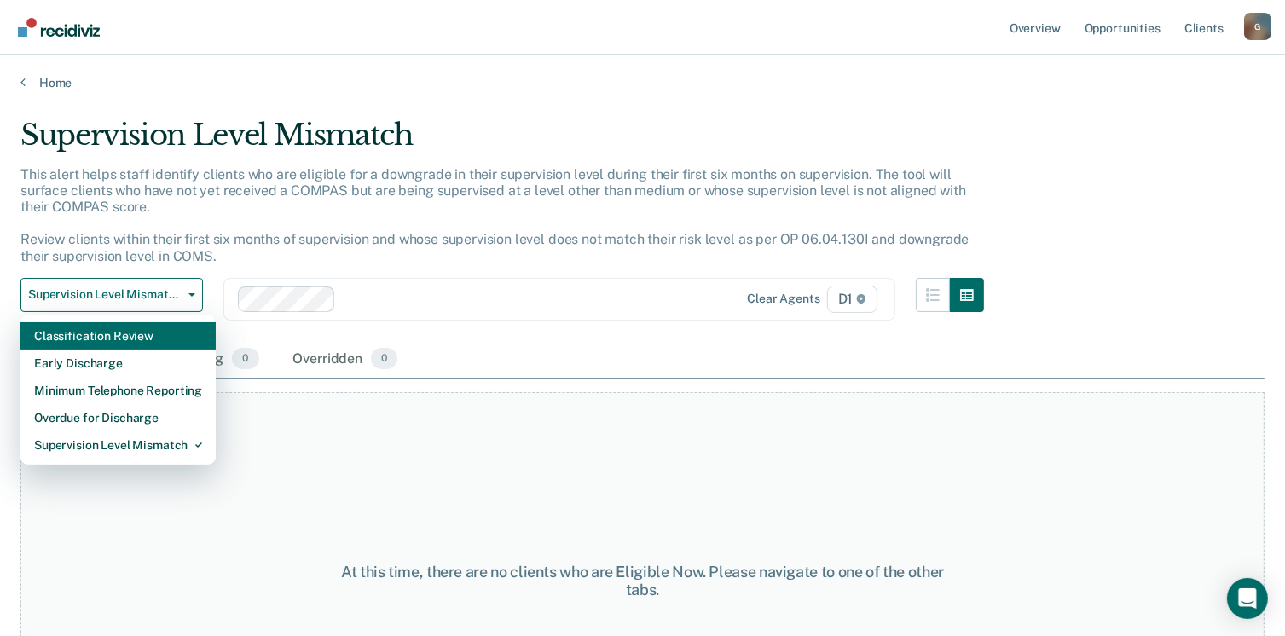
click at [147, 332] on div "Classification Review" at bounding box center [118, 335] width 168 height 27
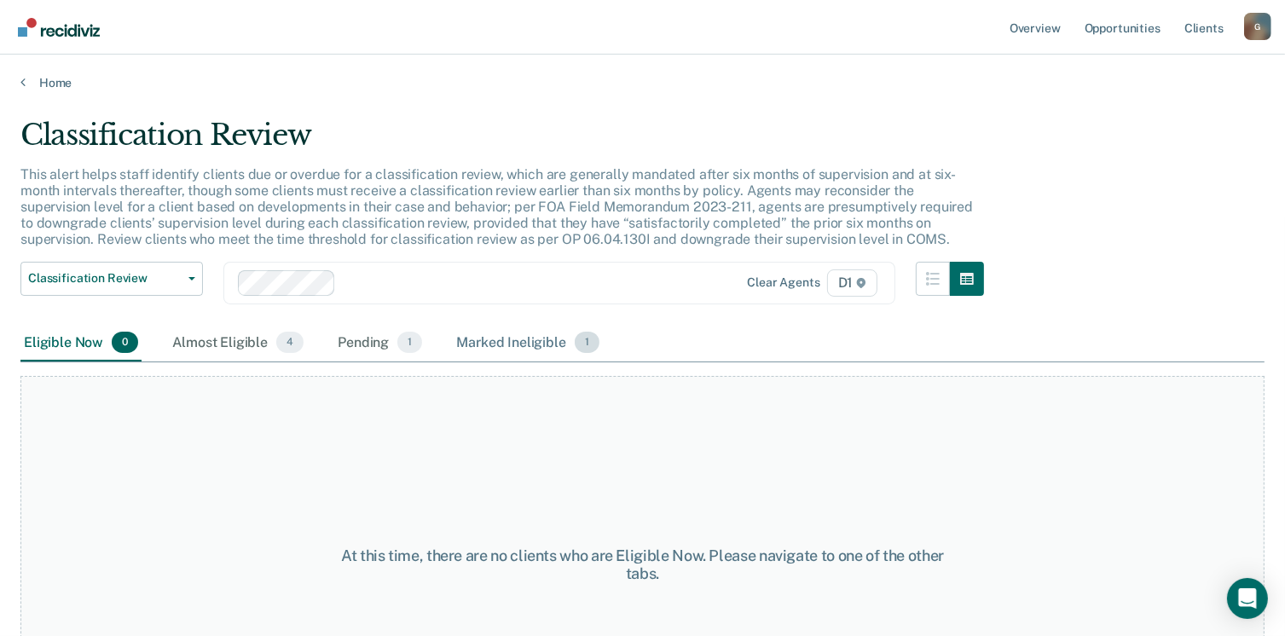
click at [580, 342] on span "1" at bounding box center [587, 343] width 25 height 22
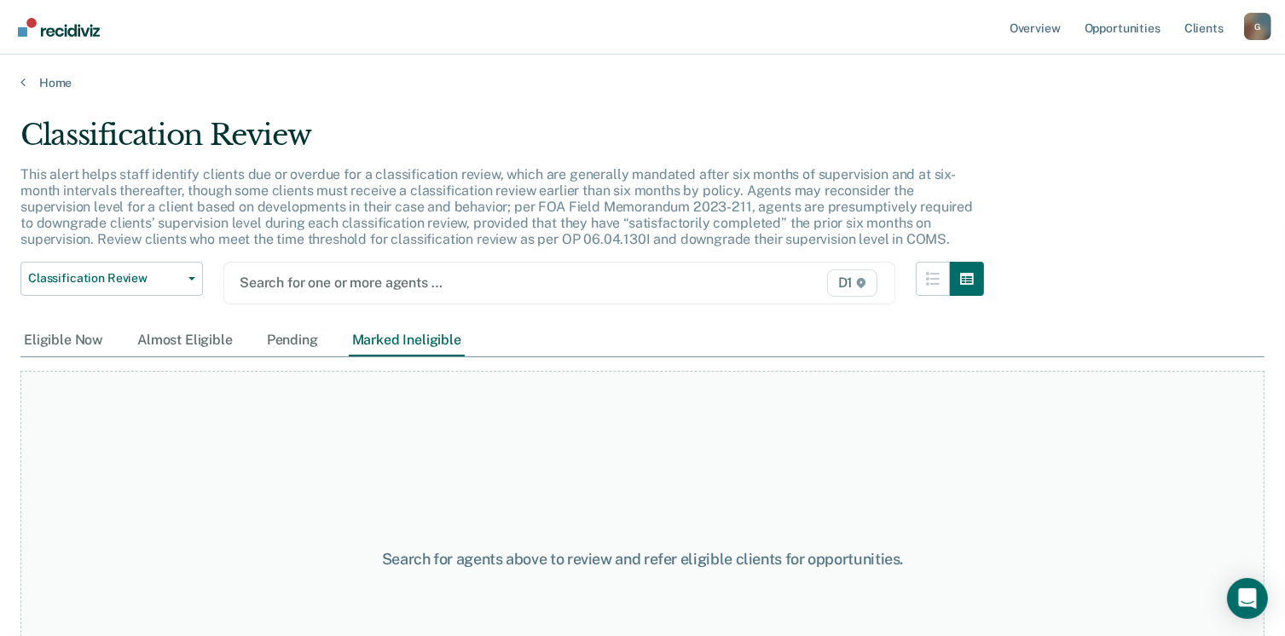
click at [866, 280] on icon at bounding box center [861, 283] width 10 height 10
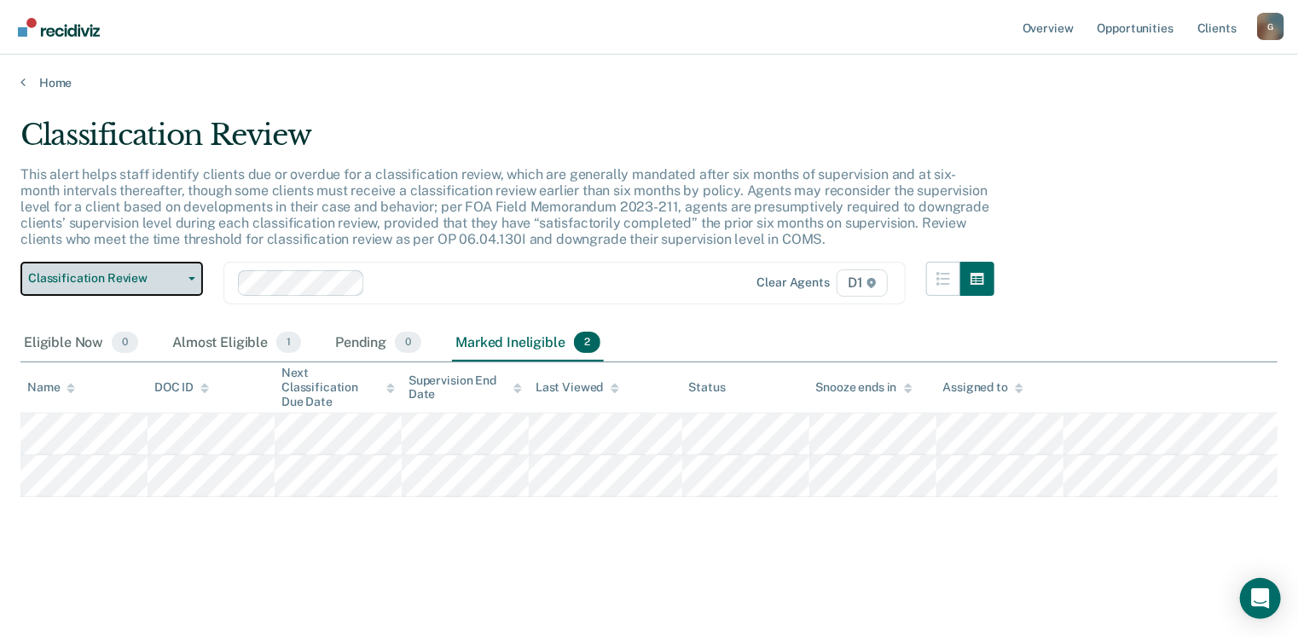
click at [164, 273] on span "Classification Review" at bounding box center [104, 278] width 153 height 14
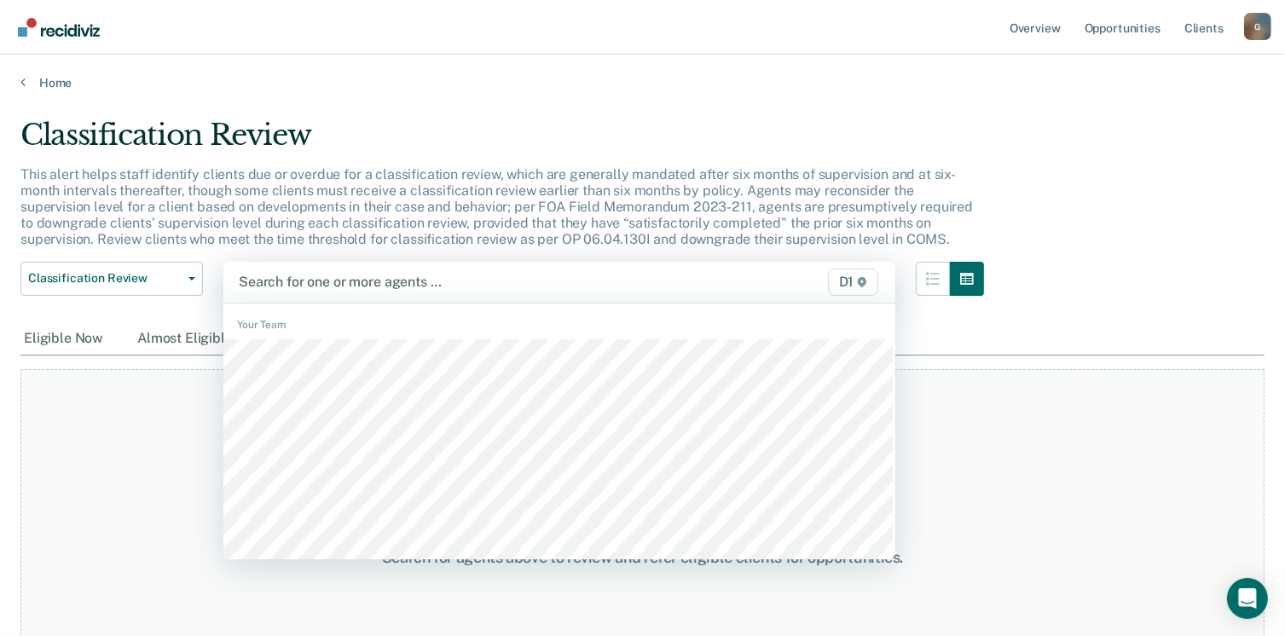
click at [863, 286] on span "D1" at bounding box center [853, 282] width 51 height 27
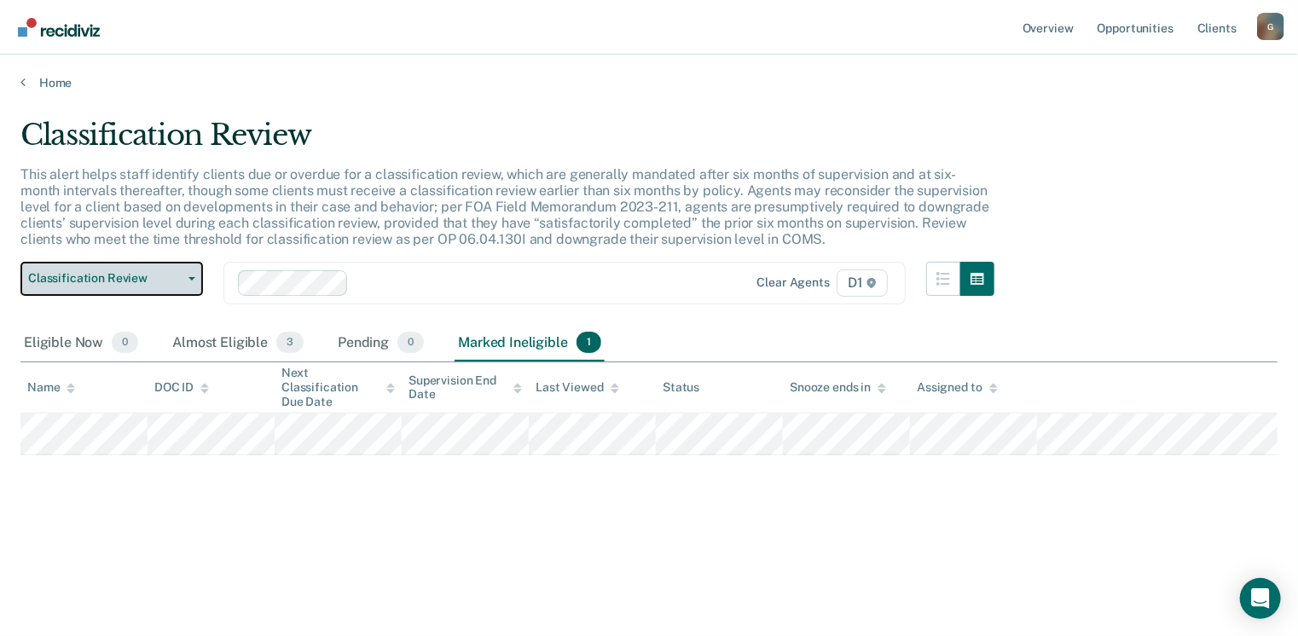
drag, startPoint x: 190, startPoint y: 275, endPoint x: 179, endPoint y: 285, distance: 15.1
click at [190, 276] on button "Classification Review" at bounding box center [111, 279] width 182 height 34
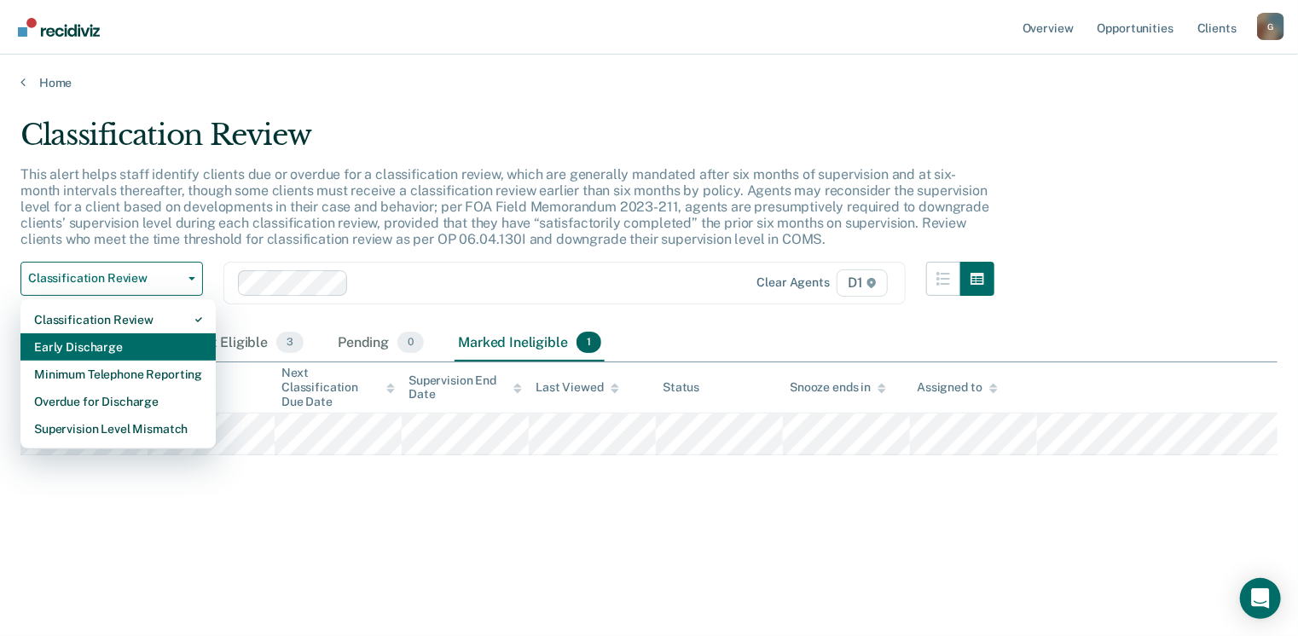
drag, startPoint x: 118, startPoint y: 339, endPoint x: 133, endPoint y: 343, distance: 15.7
click at [119, 339] on div "Early Discharge" at bounding box center [118, 346] width 168 height 27
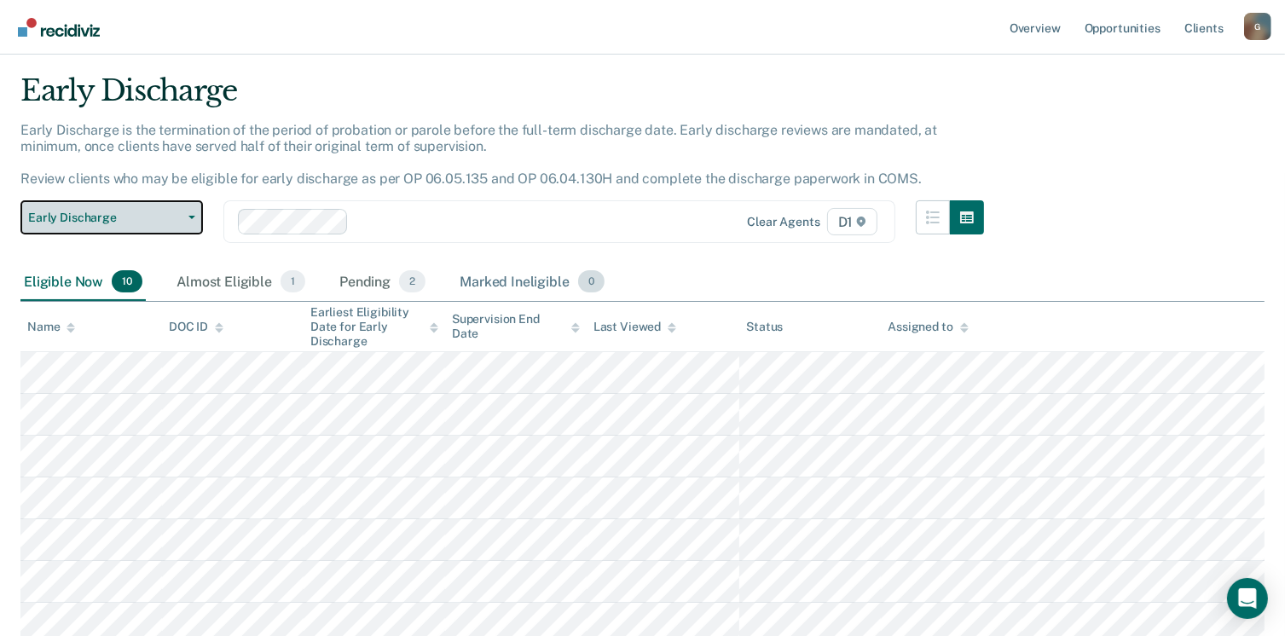
scroll to position [43, 0]
drag, startPoint x: 130, startPoint y: 284, endPoint x: 136, endPoint y: 291, distance: 9.6
click at [130, 285] on span "10" at bounding box center [127, 282] width 31 height 22
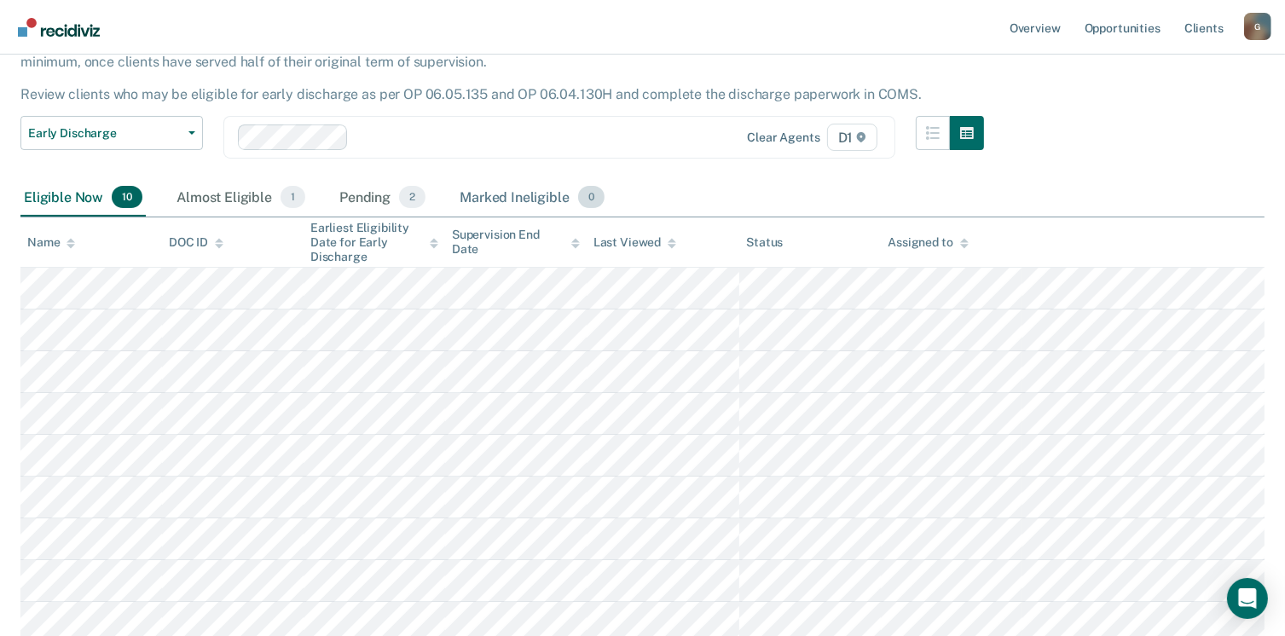
scroll to position [214, 0]
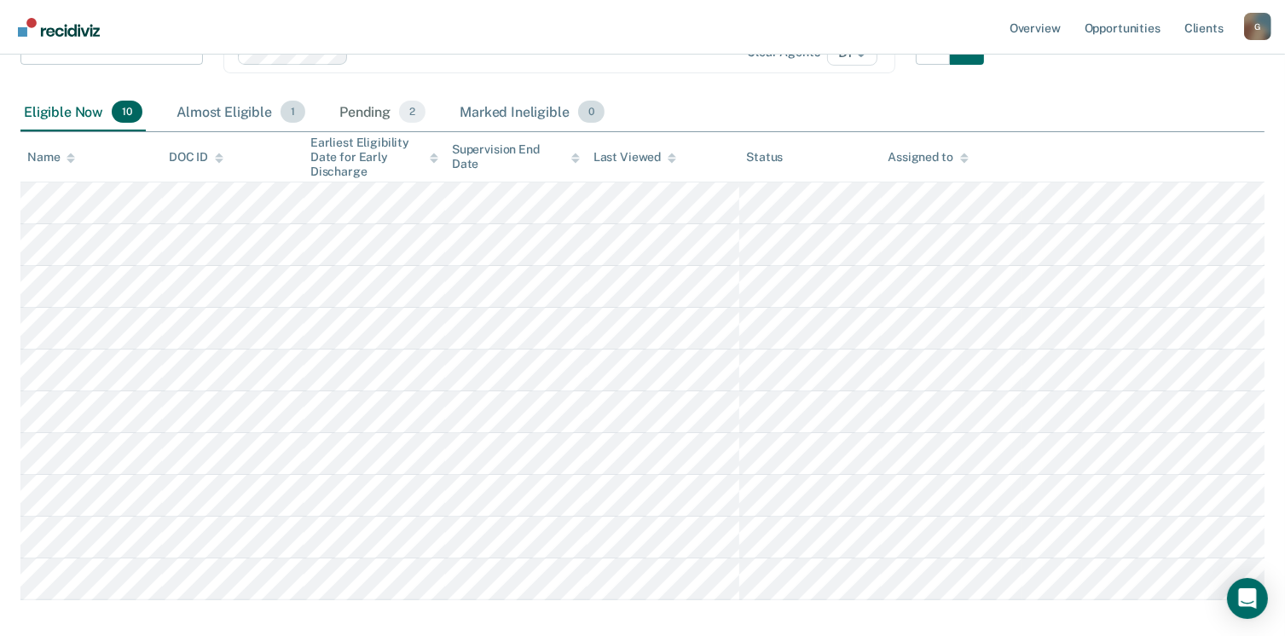
click at [293, 117] on span "1" at bounding box center [292, 112] width 25 height 22
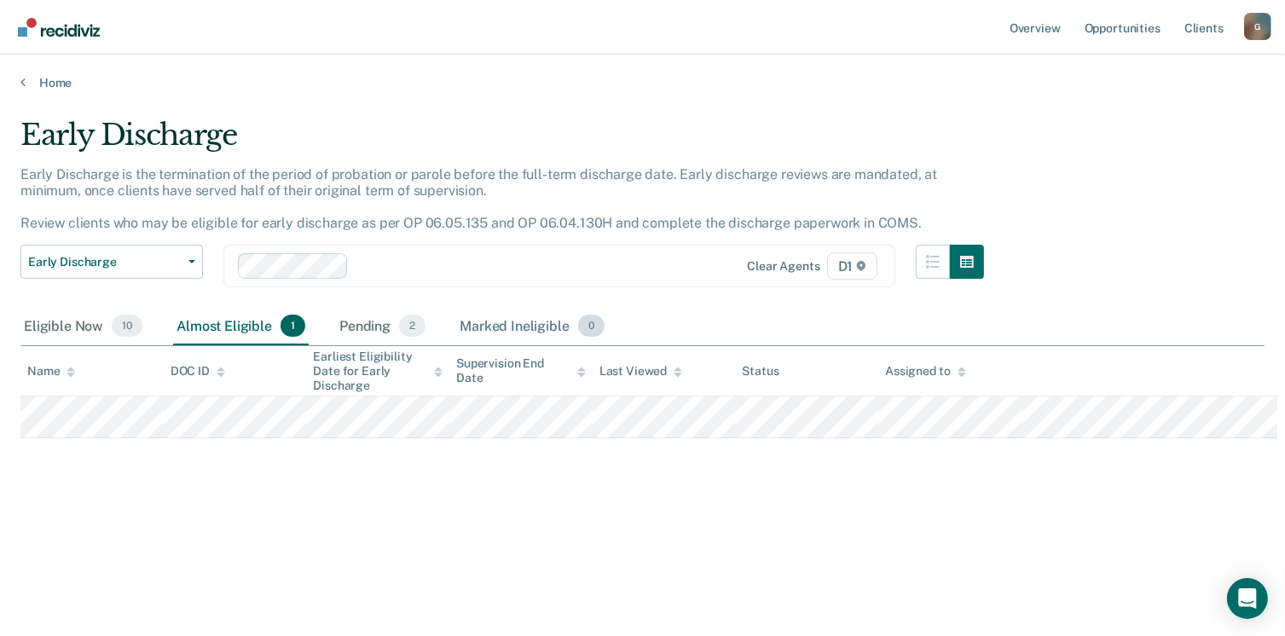
scroll to position [0, 0]
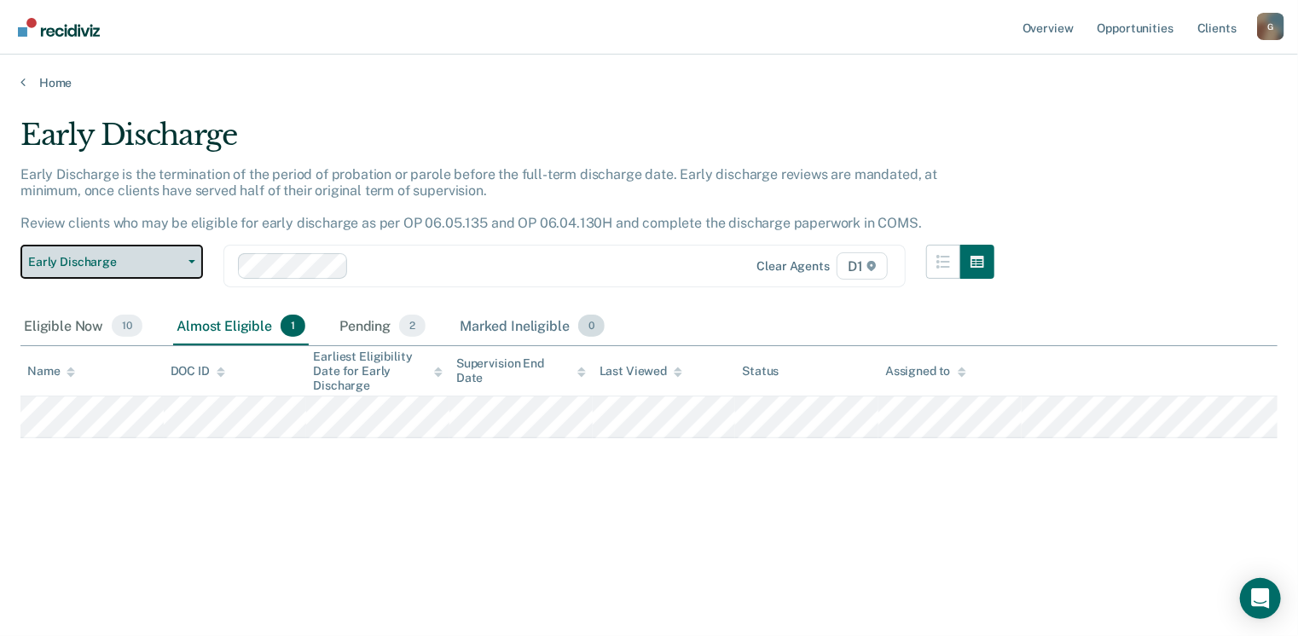
click at [186, 256] on button "Early Discharge" at bounding box center [111, 262] width 182 height 34
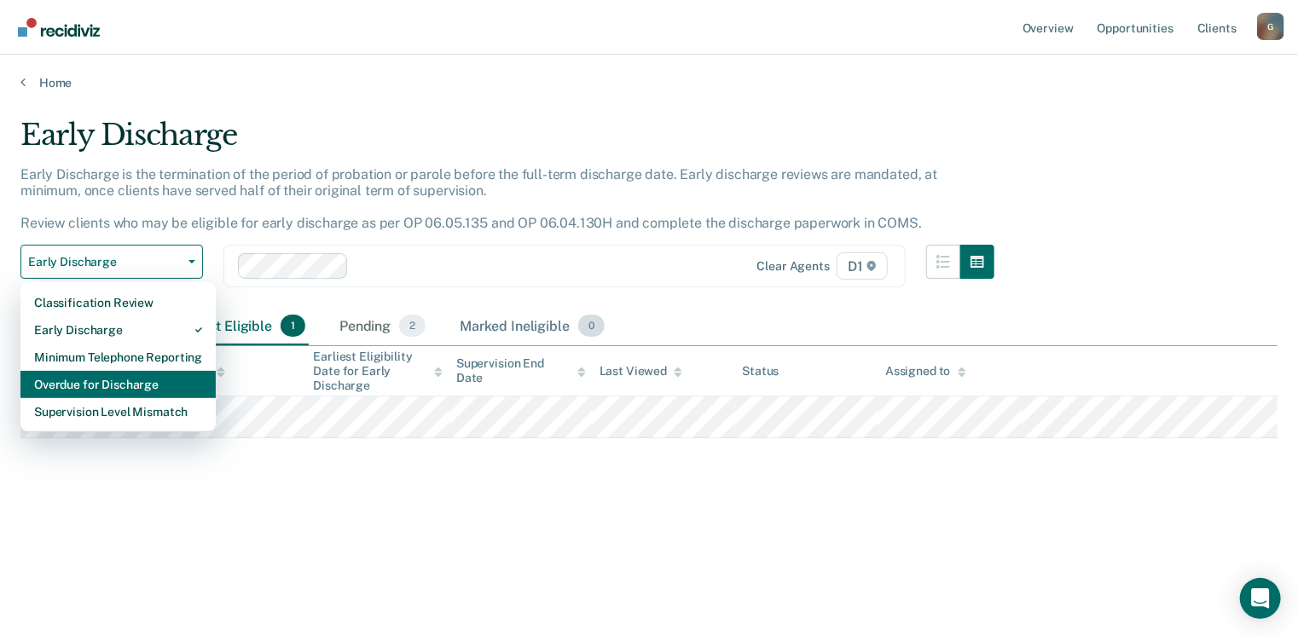
click at [101, 391] on div "Overdue for Discharge" at bounding box center [118, 384] width 168 height 27
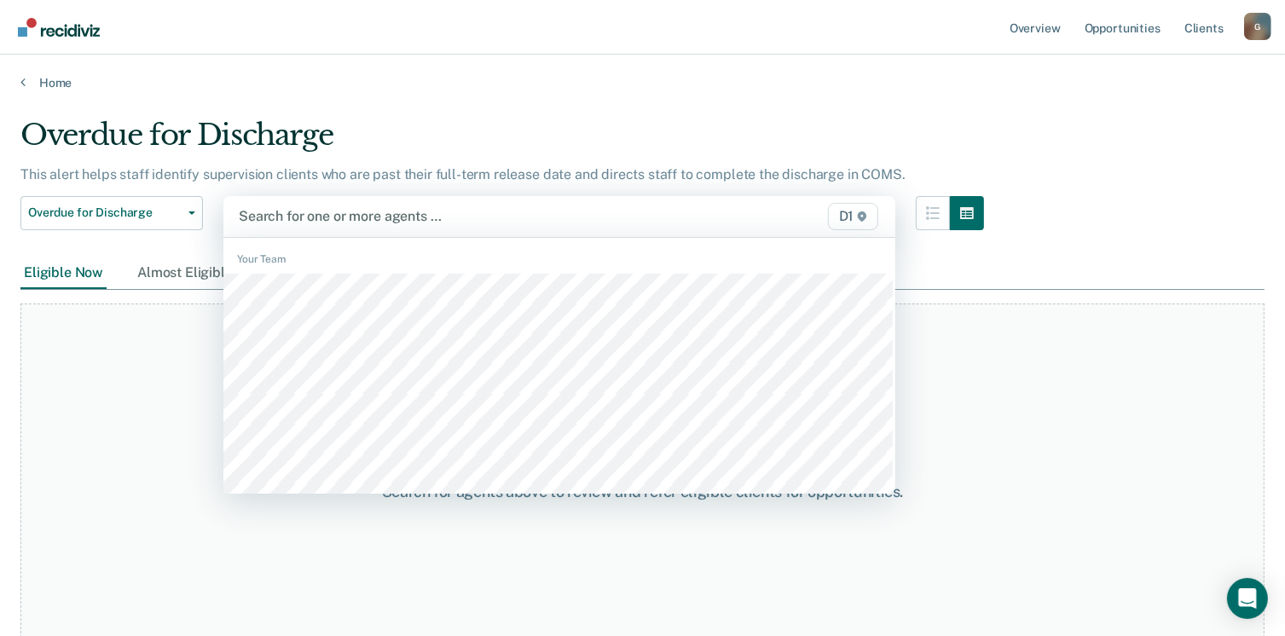
drag, startPoint x: 862, startPoint y: 216, endPoint x: 847, endPoint y: 234, distance: 23.0
click at [862, 219] on span "D1" at bounding box center [853, 216] width 51 height 27
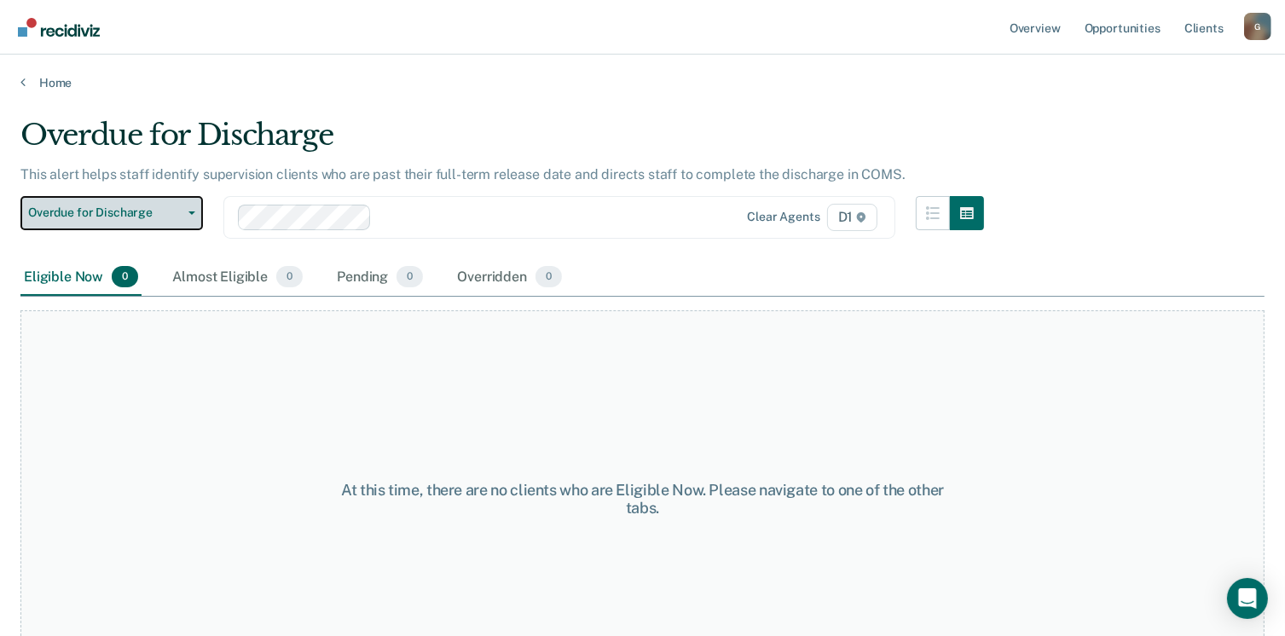
click at [186, 214] on button "Overdue for Discharge" at bounding box center [111, 213] width 182 height 34
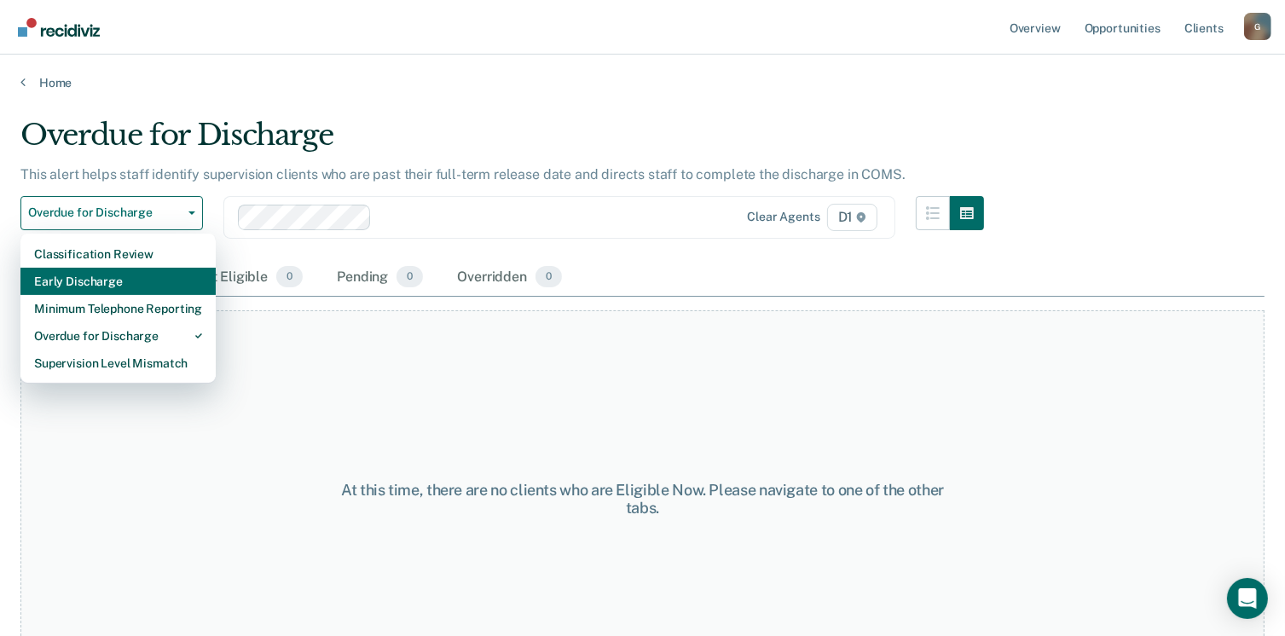
click at [101, 283] on div "Early Discharge" at bounding box center [118, 281] width 168 height 27
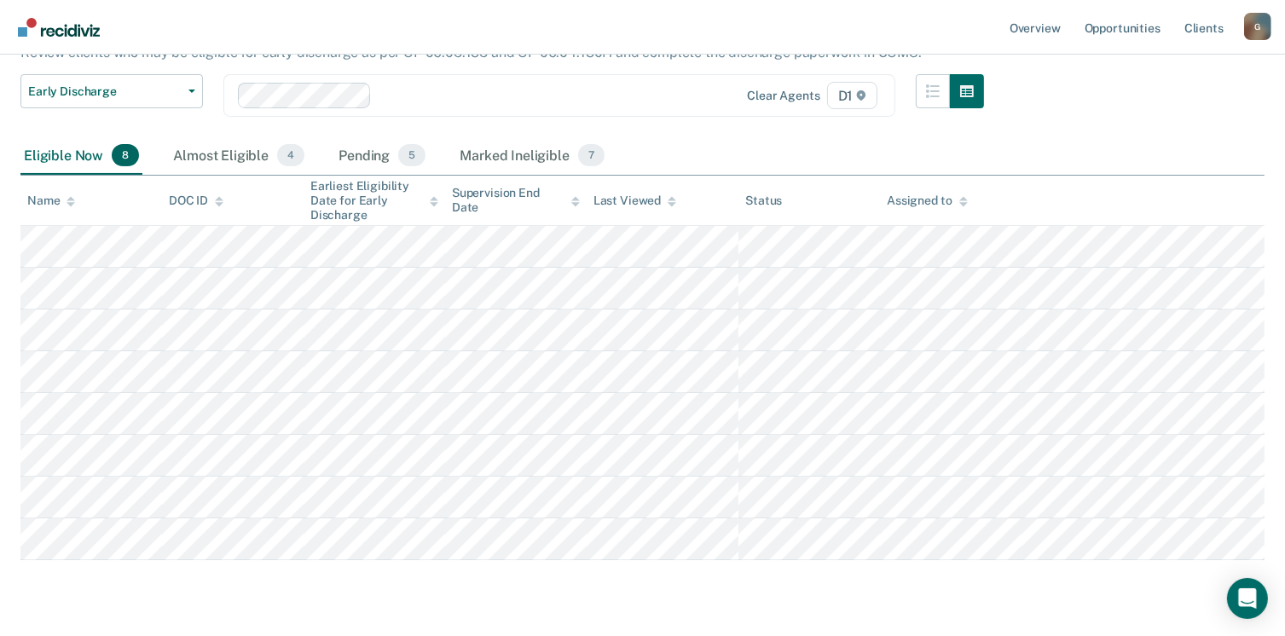
scroll to position [93, 0]
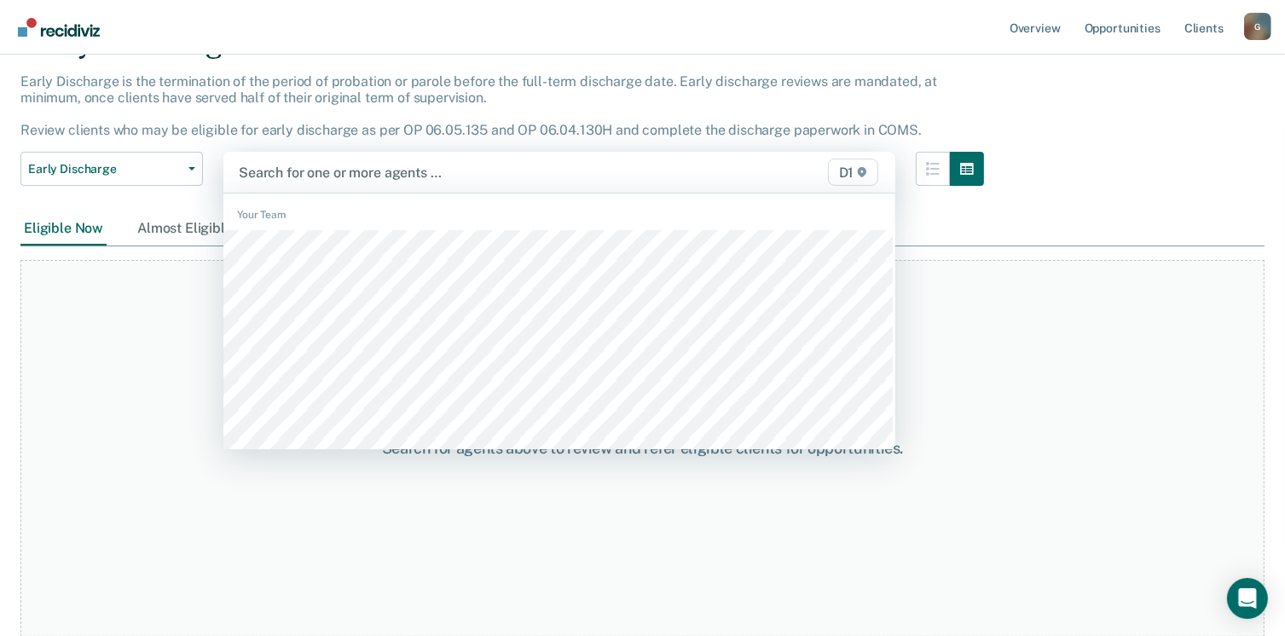
click at [858, 175] on span "D1" at bounding box center [853, 172] width 51 height 27
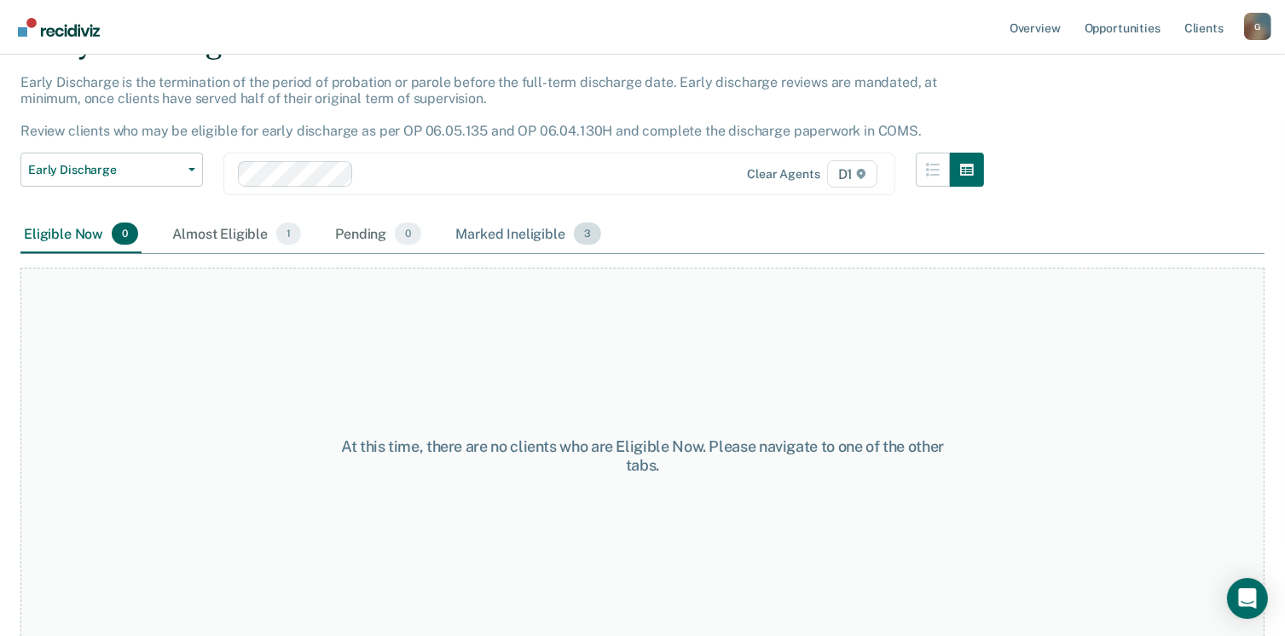
click at [583, 238] on span "3" at bounding box center [587, 234] width 27 height 22
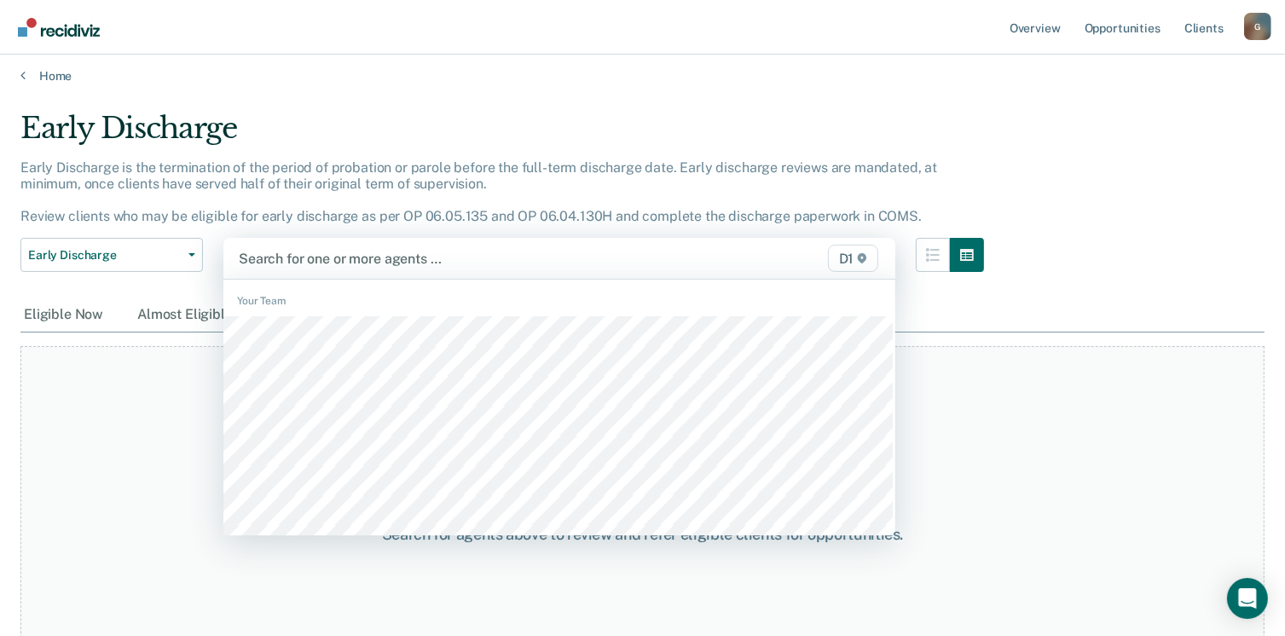
drag, startPoint x: 858, startPoint y: 263, endPoint x: 837, endPoint y: 278, distance: 25.8
click at [858, 264] on span "D1" at bounding box center [853, 258] width 51 height 27
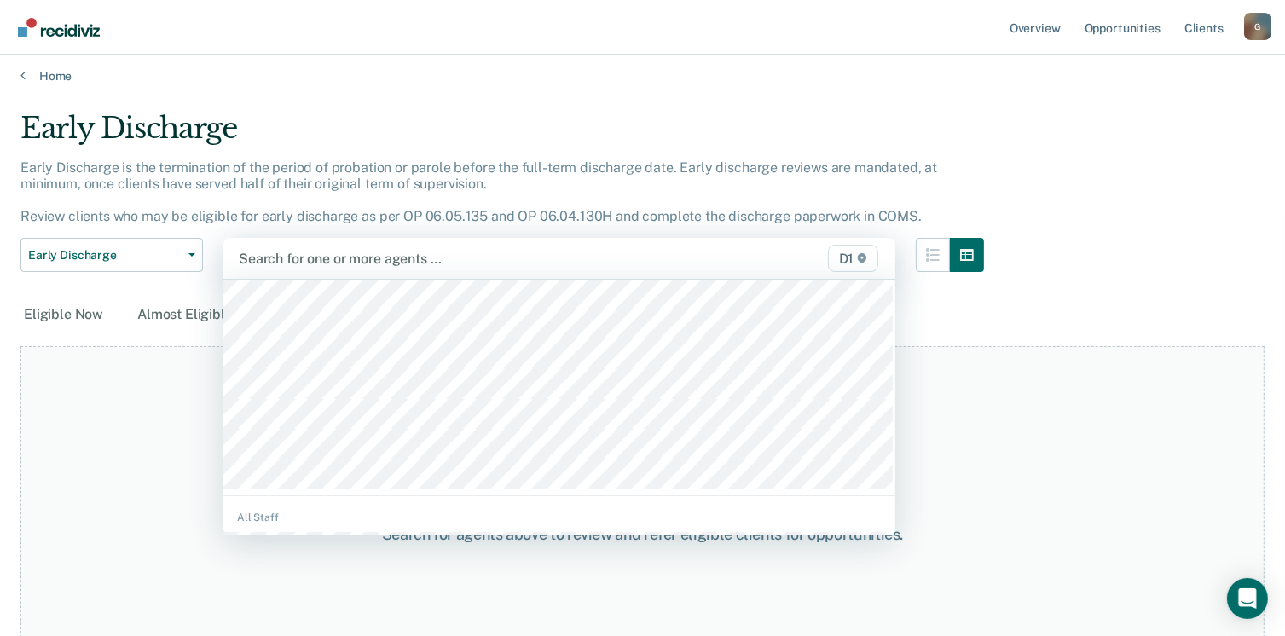
scroll to position [171, 0]
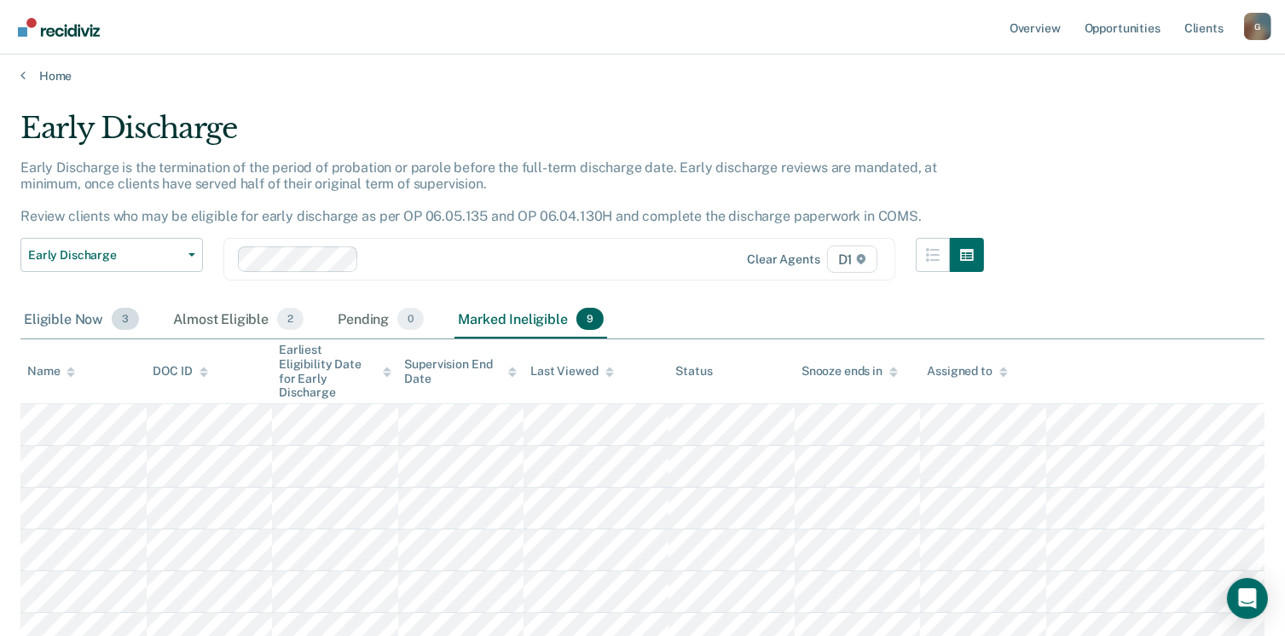
click at [131, 320] on span "3" at bounding box center [125, 319] width 27 height 22
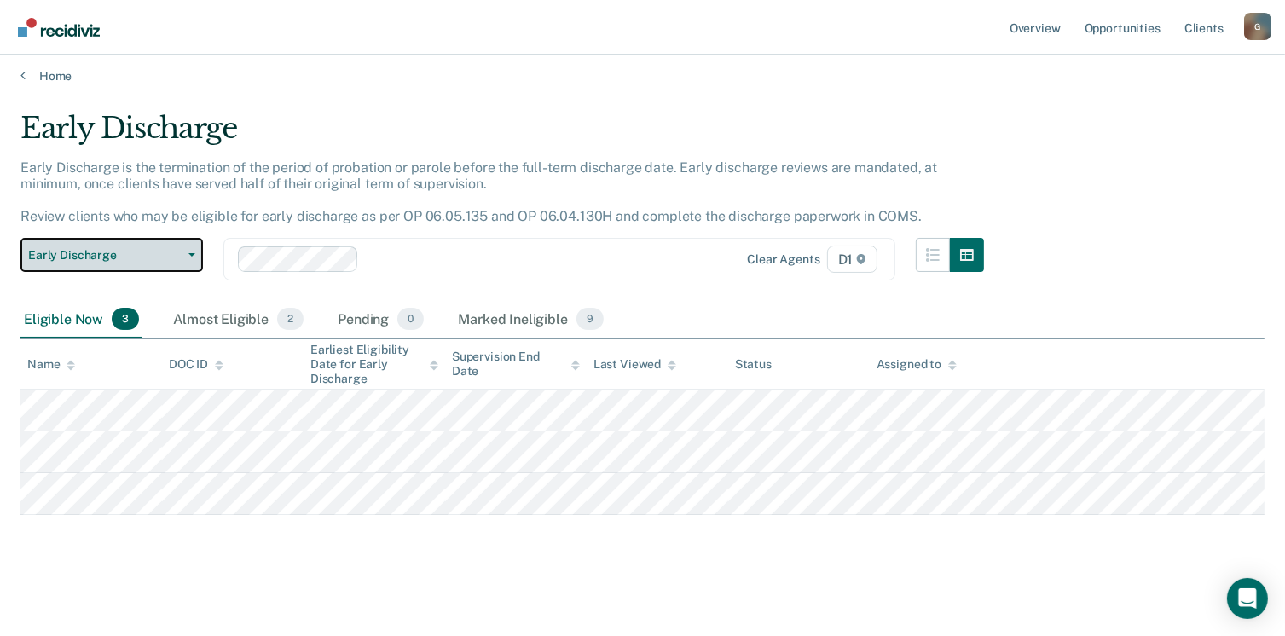
click at [188, 257] on button "Early Discharge" at bounding box center [111, 255] width 182 height 34
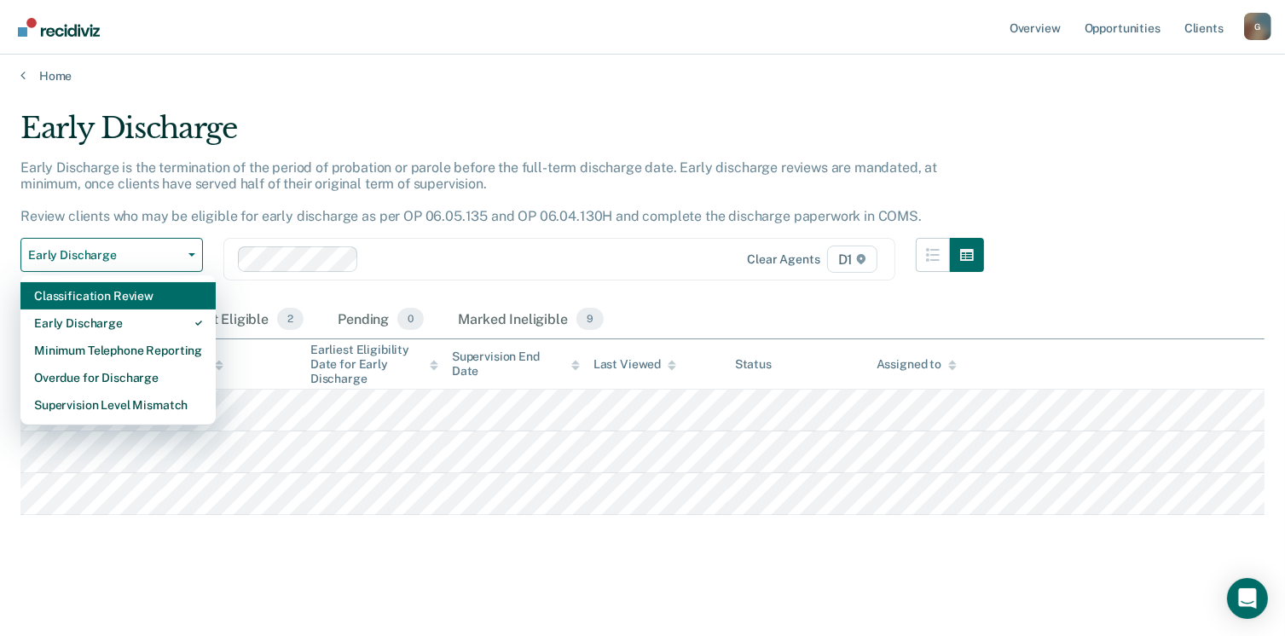
click at [104, 298] on div "Classification Review" at bounding box center [118, 295] width 168 height 27
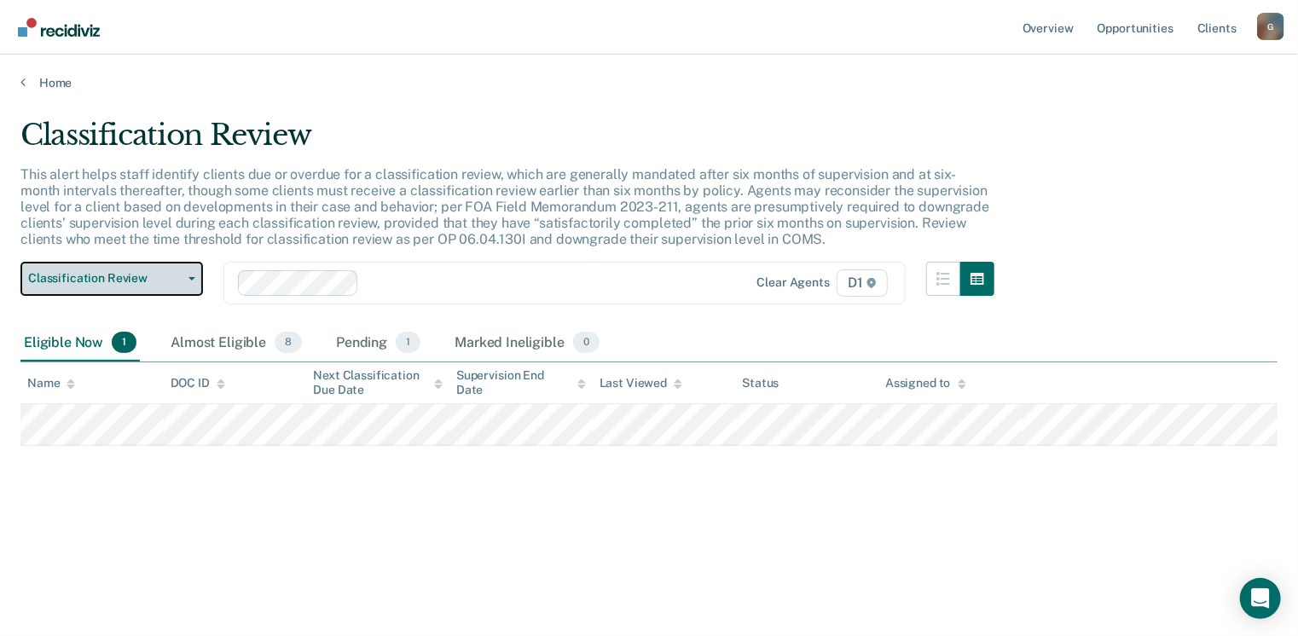
click at [193, 280] on button "Classification Review" at bounding box center [111, 279] width 182 height 34
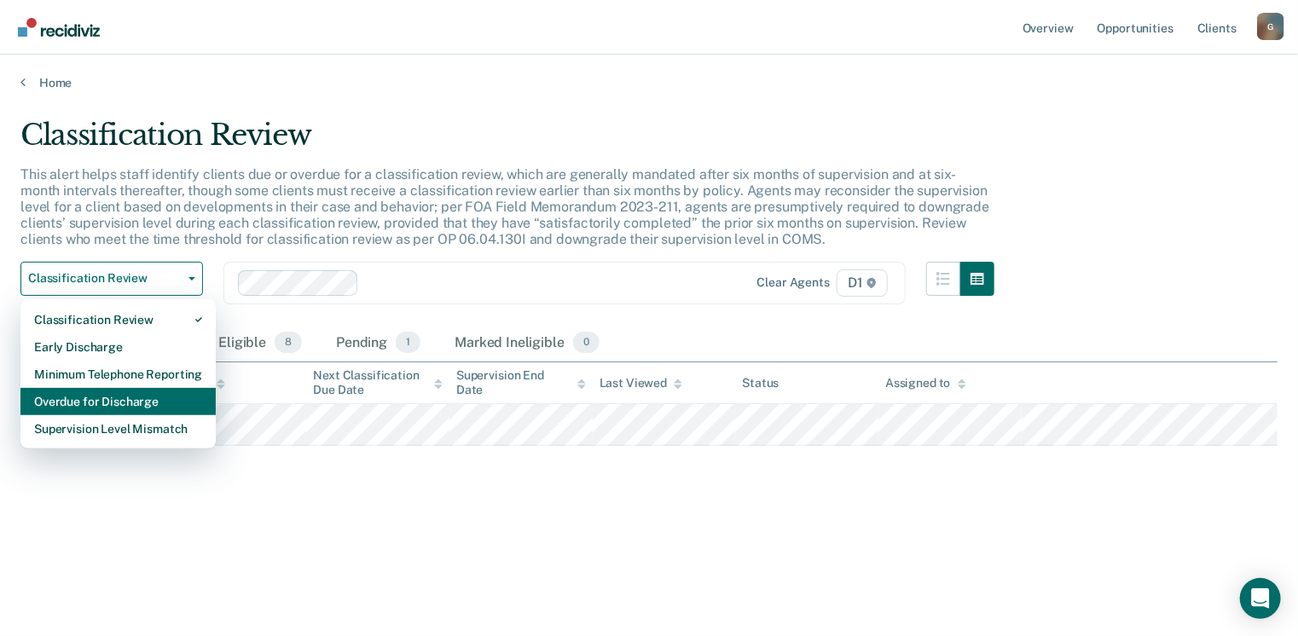
click at [116, 408] on div "Overdue for Discharge" at bounding box center [118, 401] width 168 height 27
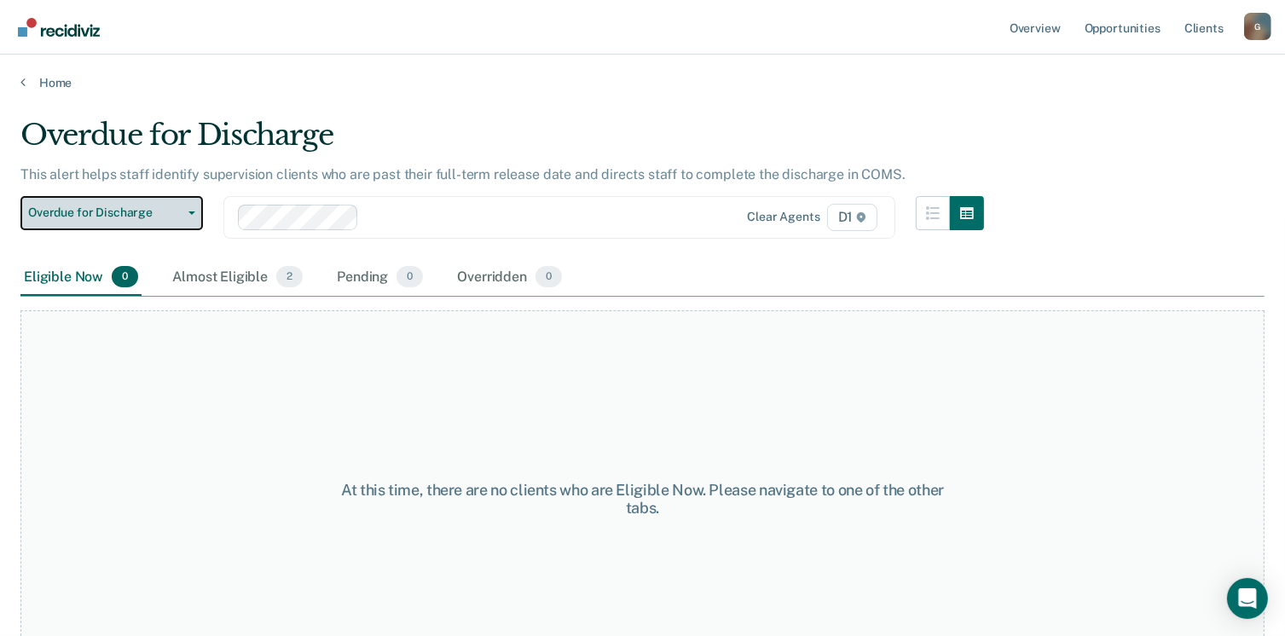
drag, startPoint x: 188, startPoint y: 212, endPoint x: 180, endPoint y: 235, distance: 24.3
click at [188, 217] on button "Overdue for Discharge" at bounding box center [111, 213] width 182 height 34
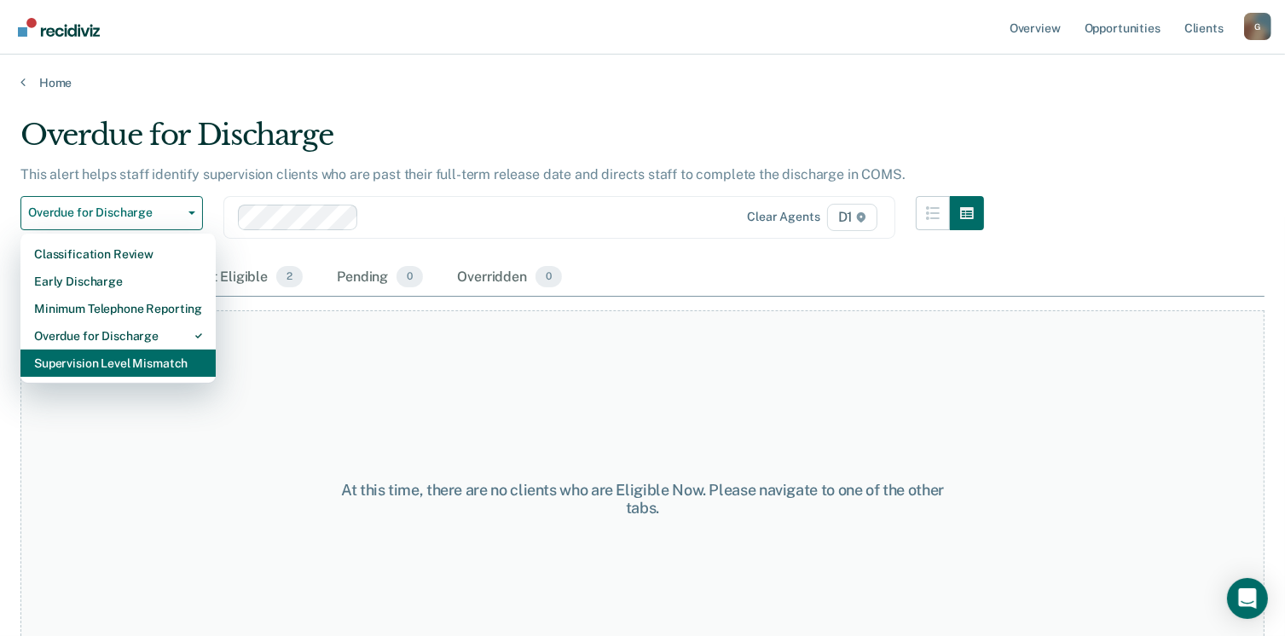
click at [125, 362] on div "Supervision Level Mismatch" at bounding box center [118, 363] width 168 height 27
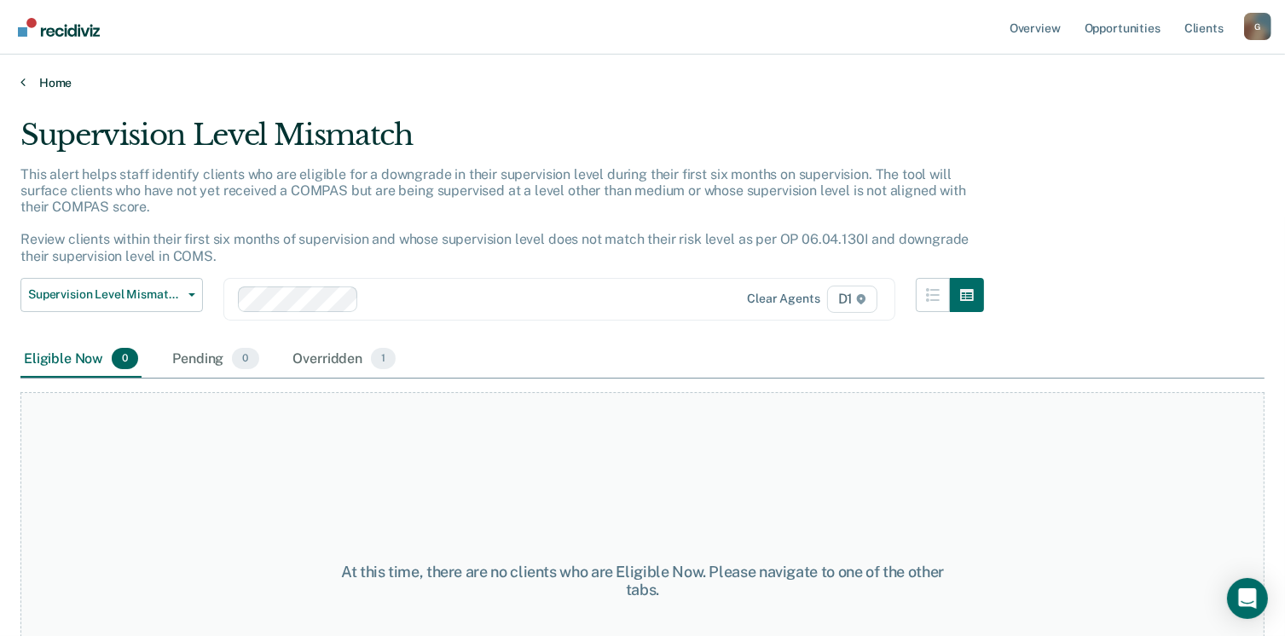
click at [38, 84] on link "Home" at bounding box center [642, 82] width 1244 height 15
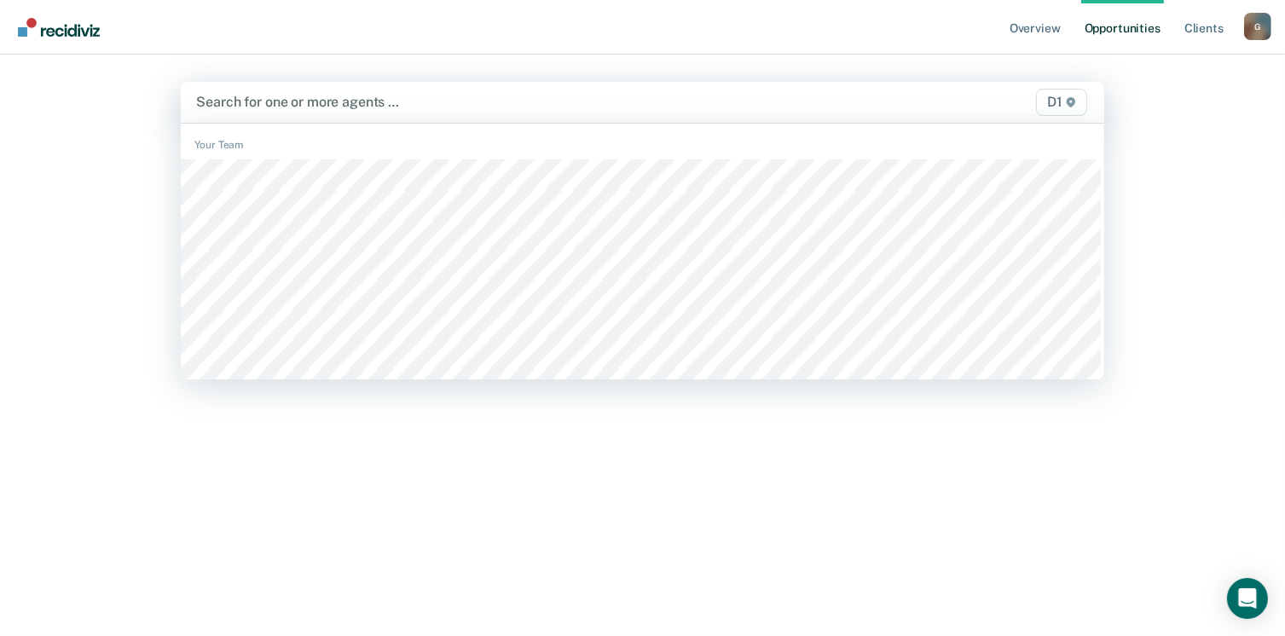
click at [1046, 100] on span "D1" at bounding box center [1061, 102] width 51 height 27
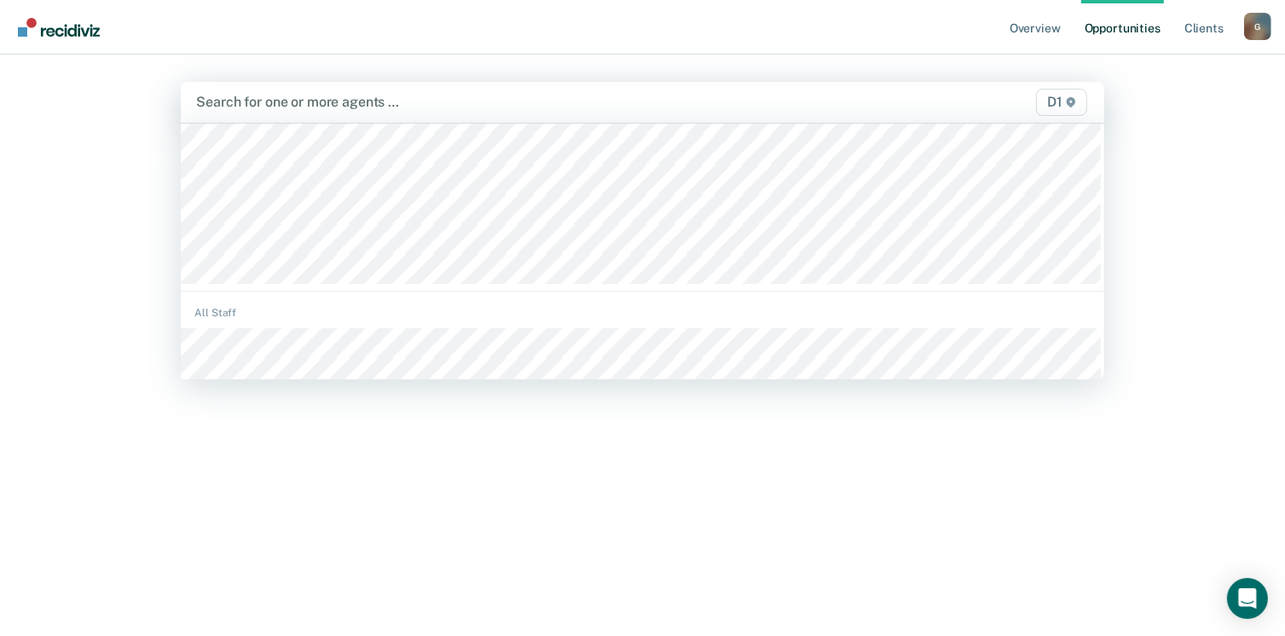
scroll to position [256, 0]
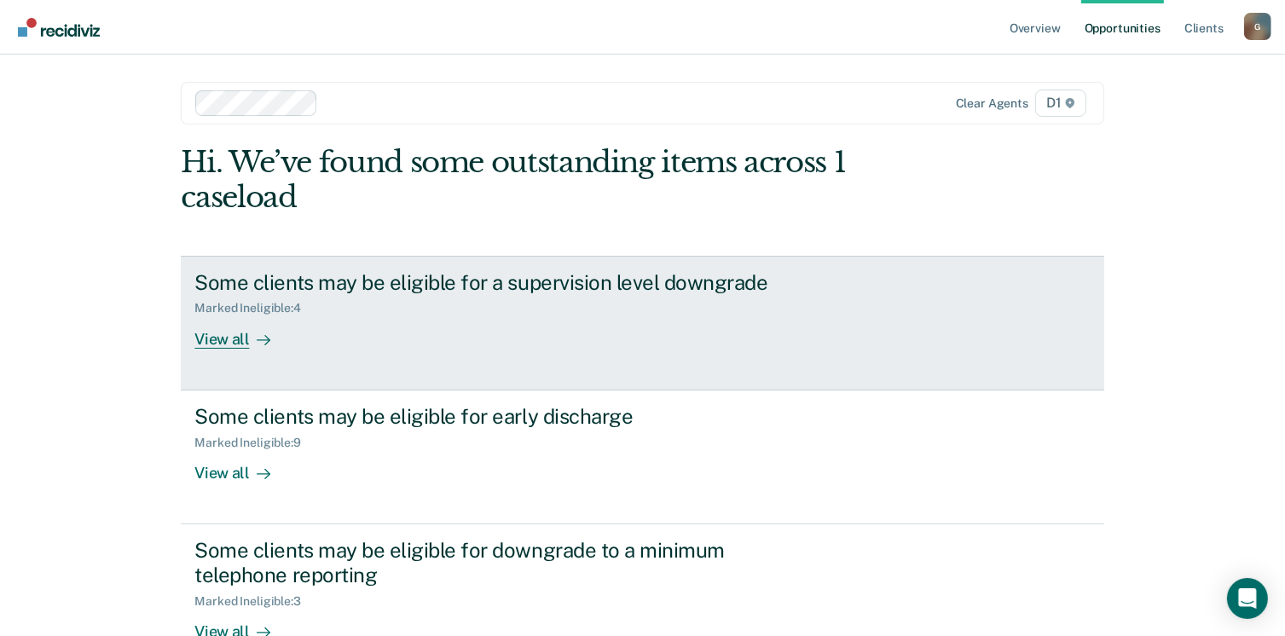
click at [248, 323] on div "View all" at bounding box center [241, 331] width 95 height 33
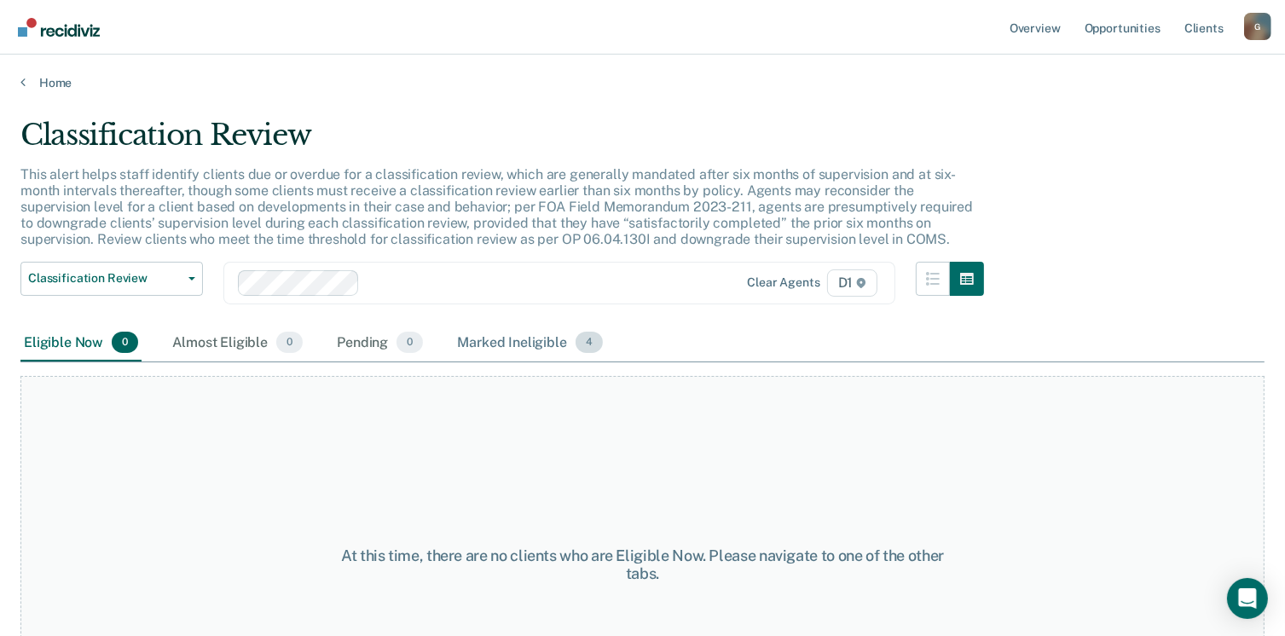
click at [583, 340] on span "4" at bounding box center [588, 343] width 27 height 22
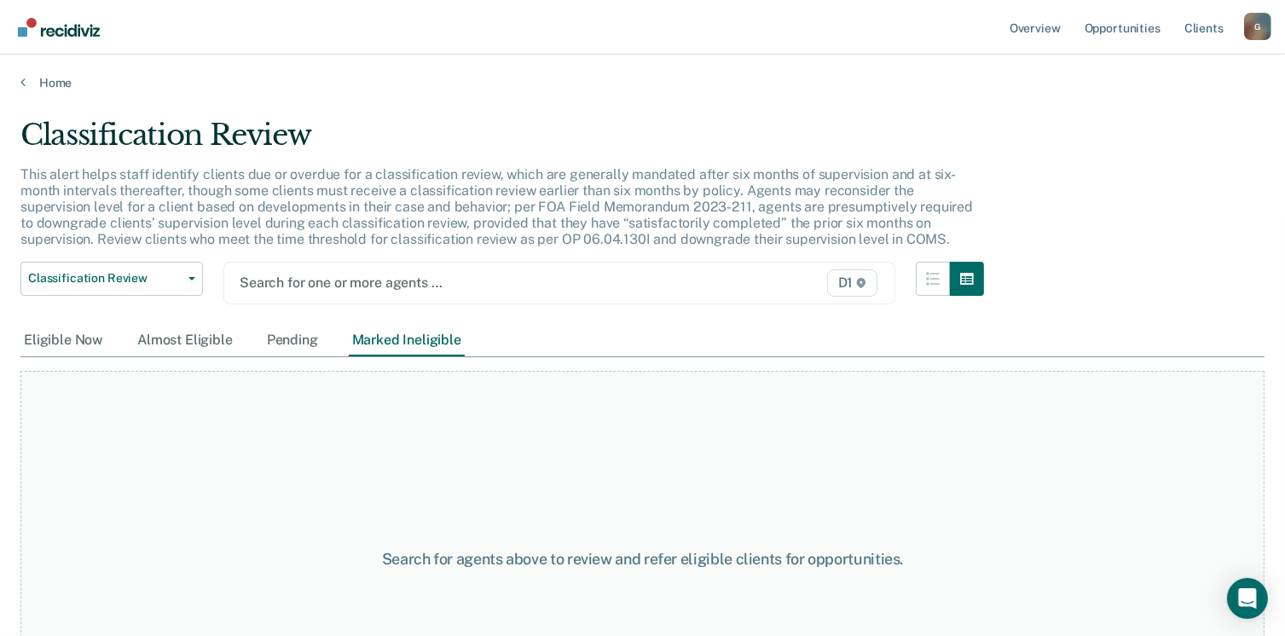
click at [863, 284] on span "D1" at bounding box center [852, 282] width 51 height 27
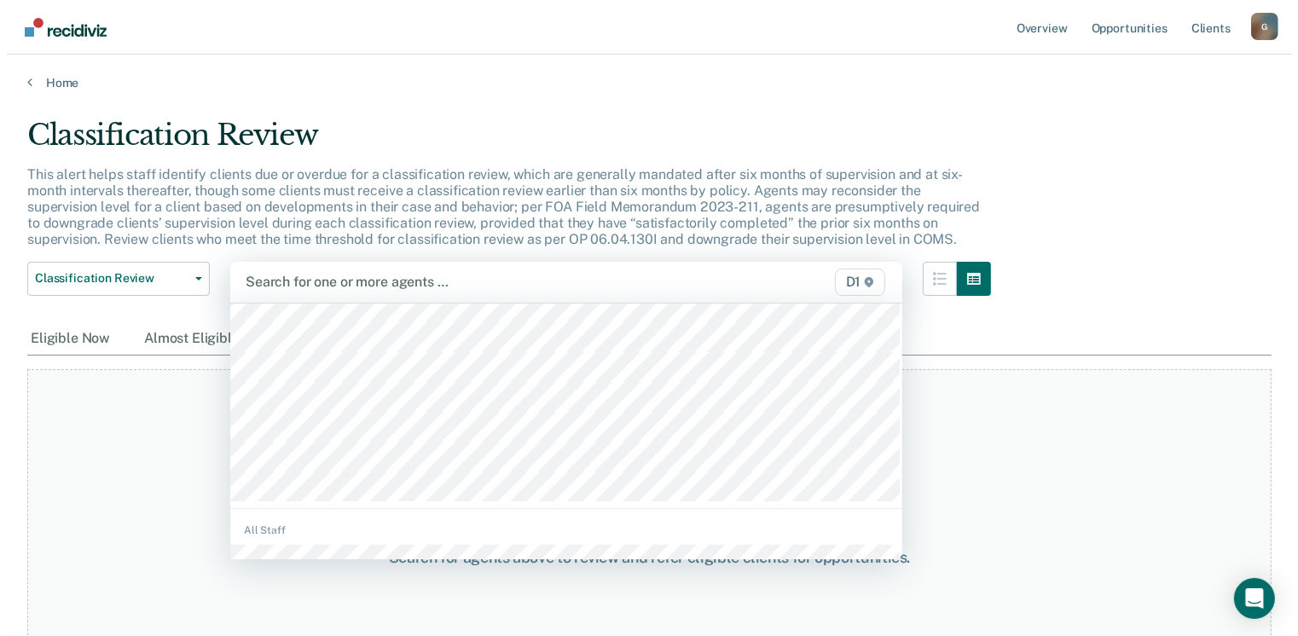
scroll to position [171, 0]
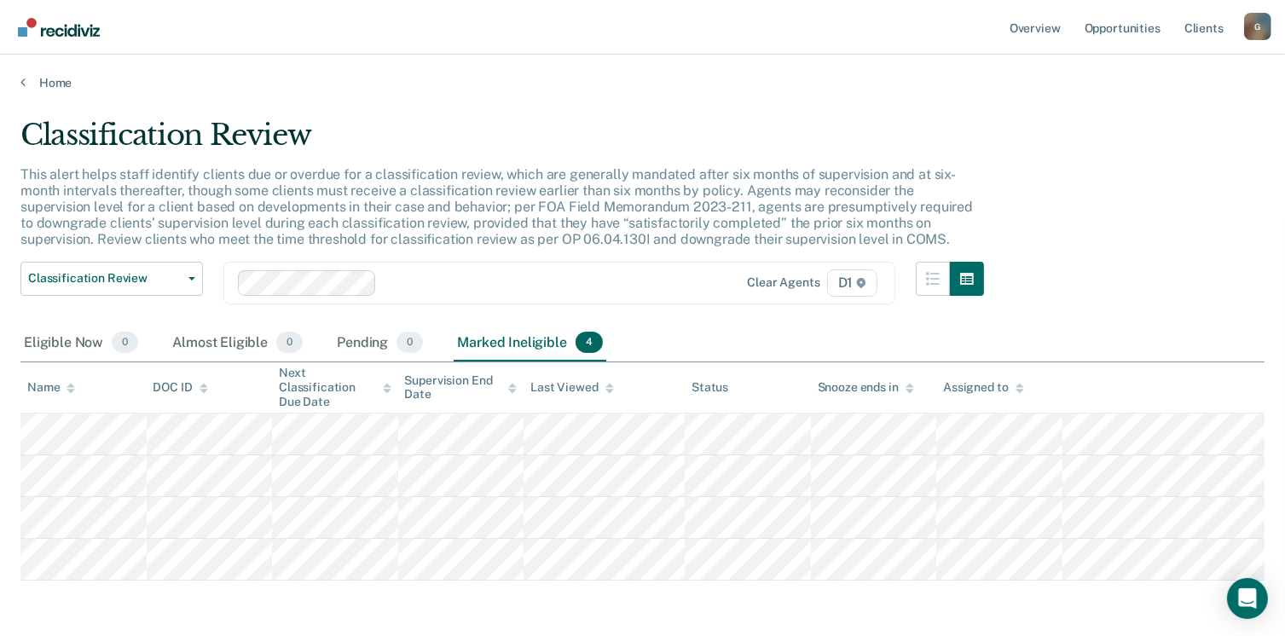
click at [593, 343] on span "4" at bounding box center [588, 343] width 27 height 22
click at [583, 348] on span "4" at bounding box center [588, 343] width 27 height 22
click at [190, 274] on button "Classification Review" at bounding box center [111, 279] width 182 height 34
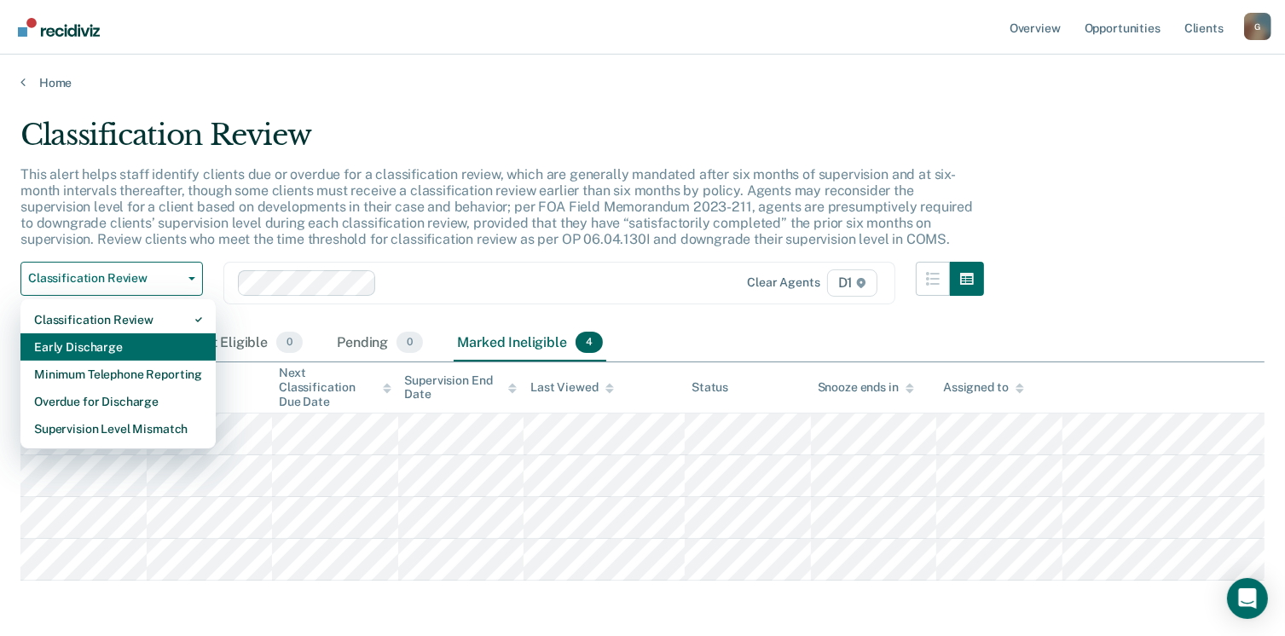
click at [109, 352] on div "Early Discharge" at bounding box center [118, 346] width 168 height 27
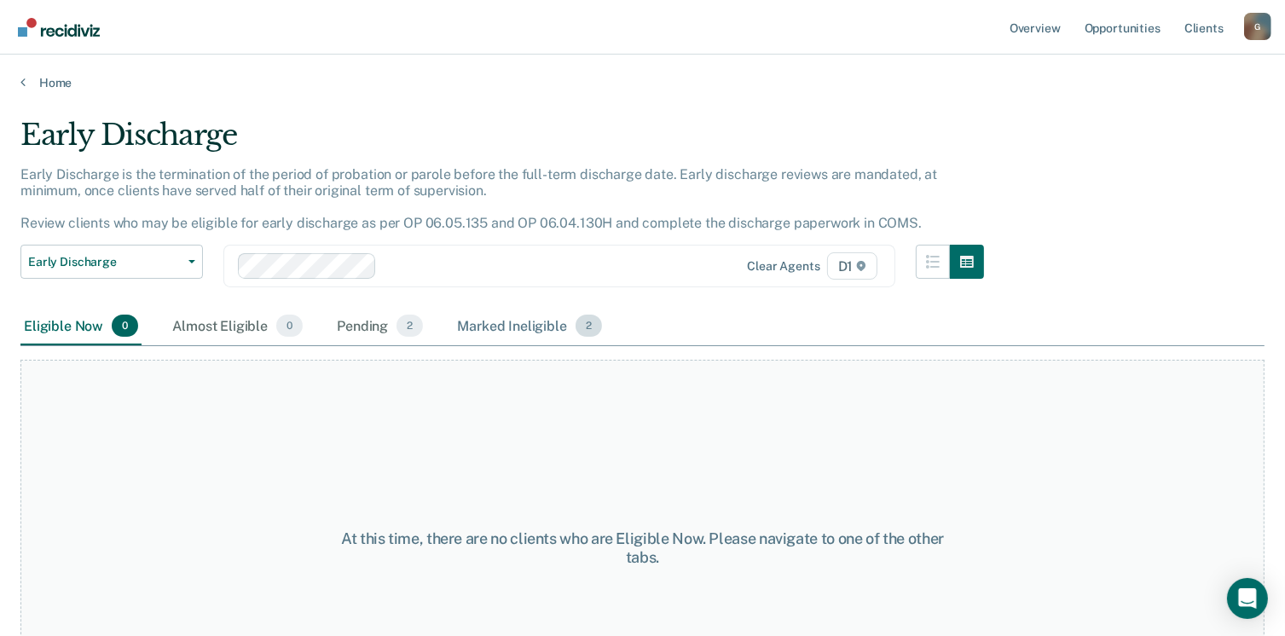
click at [587, 323] on span "2" at bounding box center [588, 326] width 26 height 22
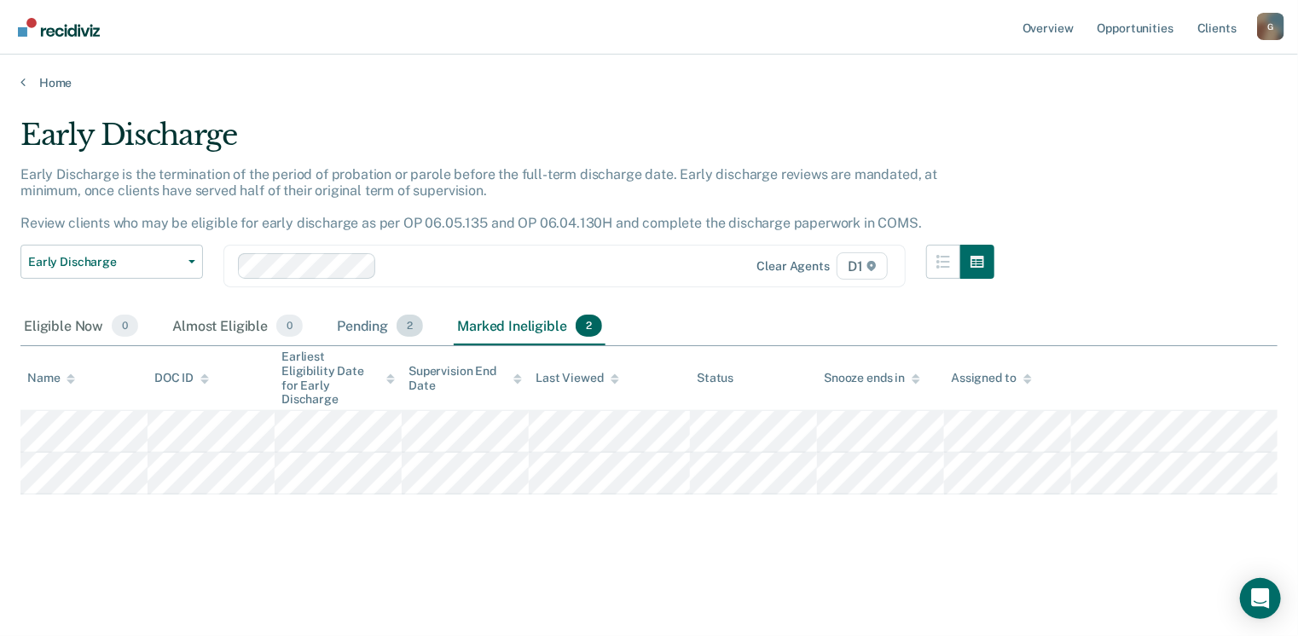
click at [413, 328] on span "2" at bounding box center [409, 326] width 26 height 22
